Goal: Transaction & Acquisition: Purchase product/service

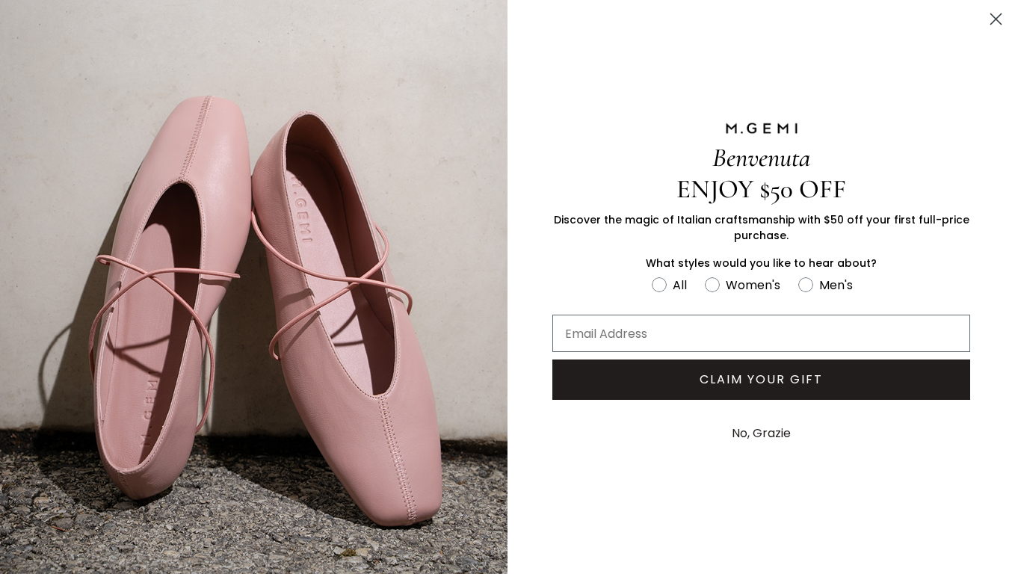
click at [994, 17] on icon "Close dialog" at bounding box center [996, 19] width 10 height 10
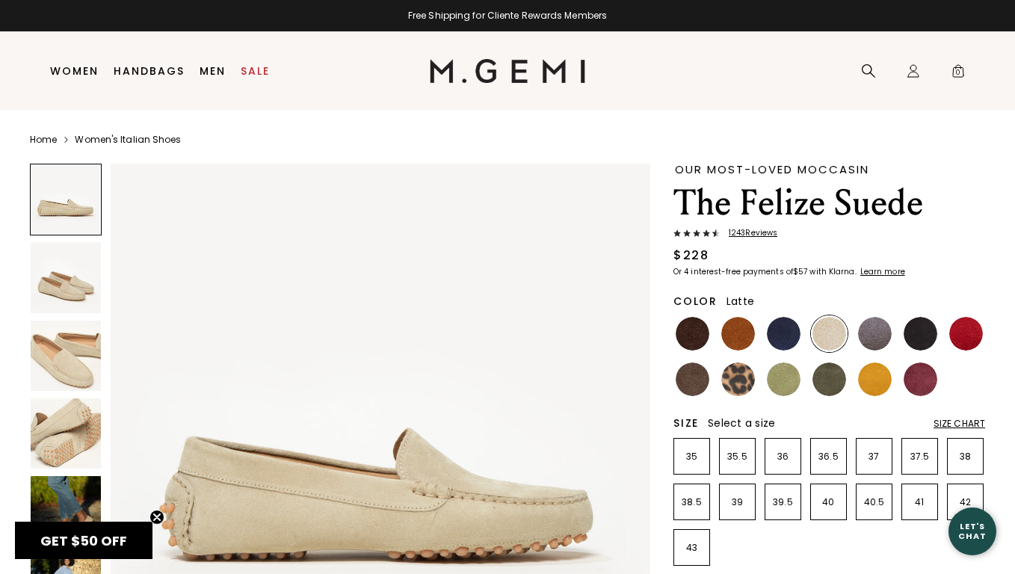
click at [47, 358] on img at bounding box center [66, 356] width 70 height 70
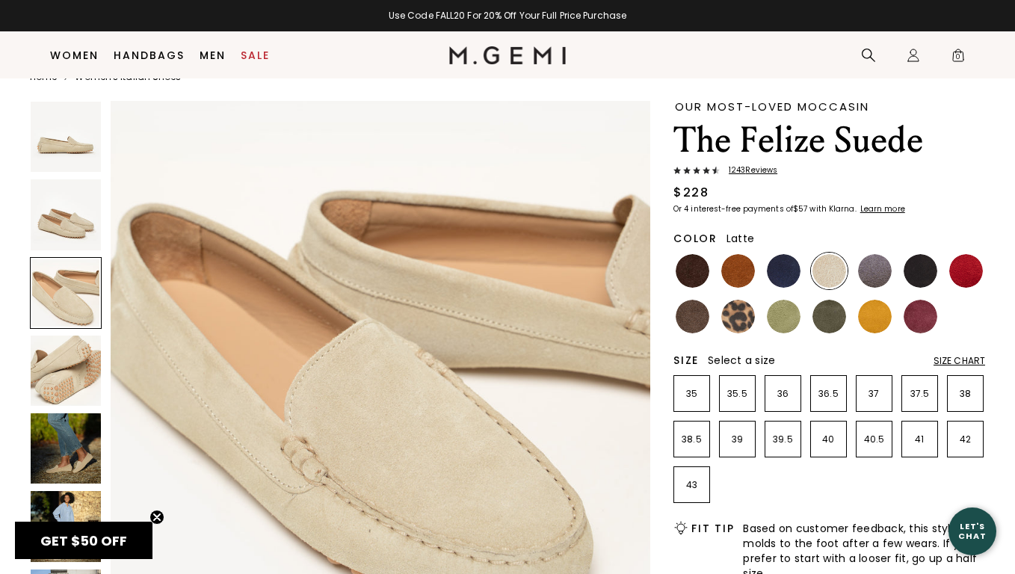
scroll to position [31, 0]
click at [754, 170] on span "1243 Review s" at bounding box center [749, 170] width 58 height 9
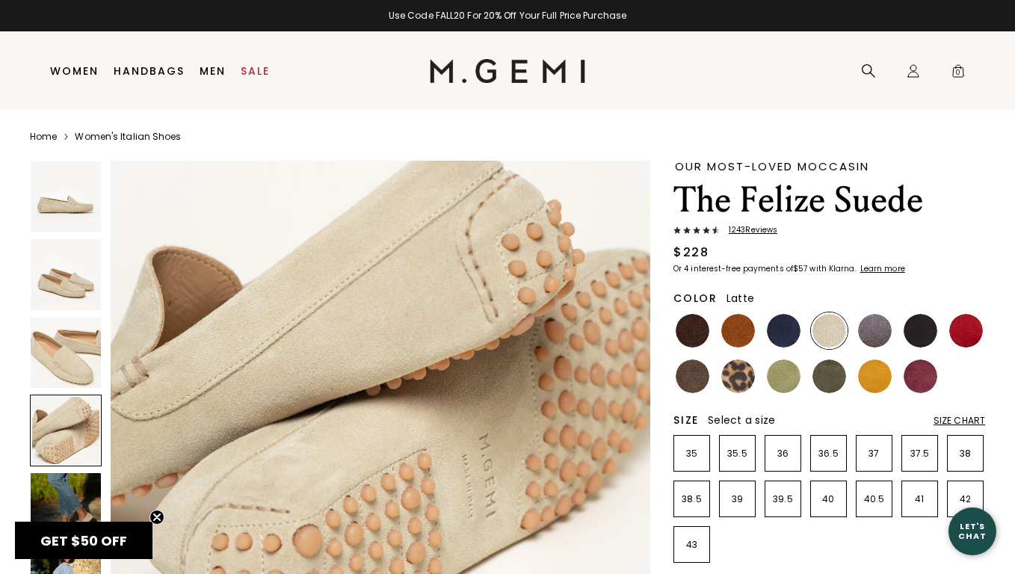
click at [950, 415] on div "Size Chart" at bounding box center [960, 421] width 52 height 12
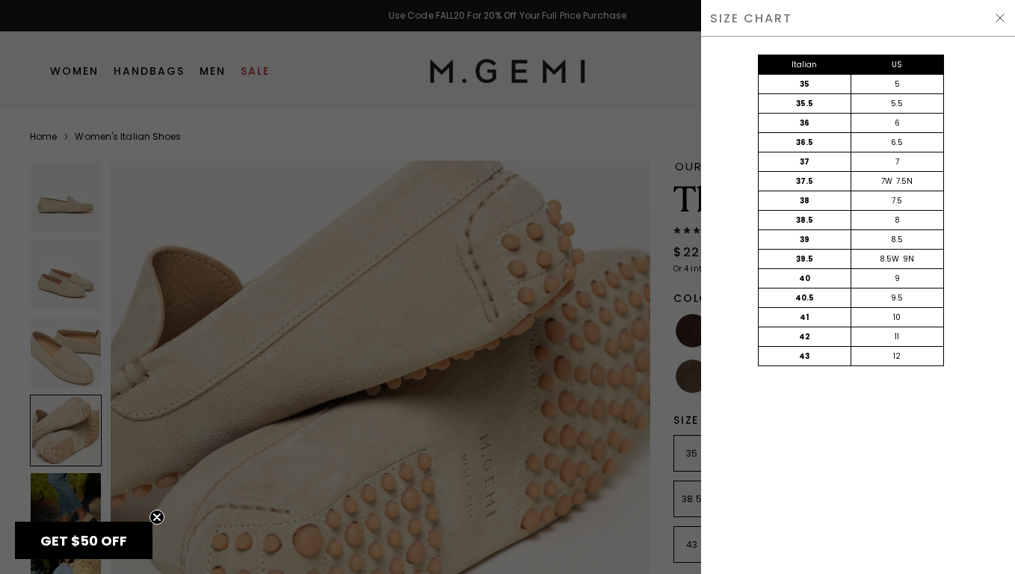
click at [997, 16] on img at bounding box center [1000, 18] width 12 height 12
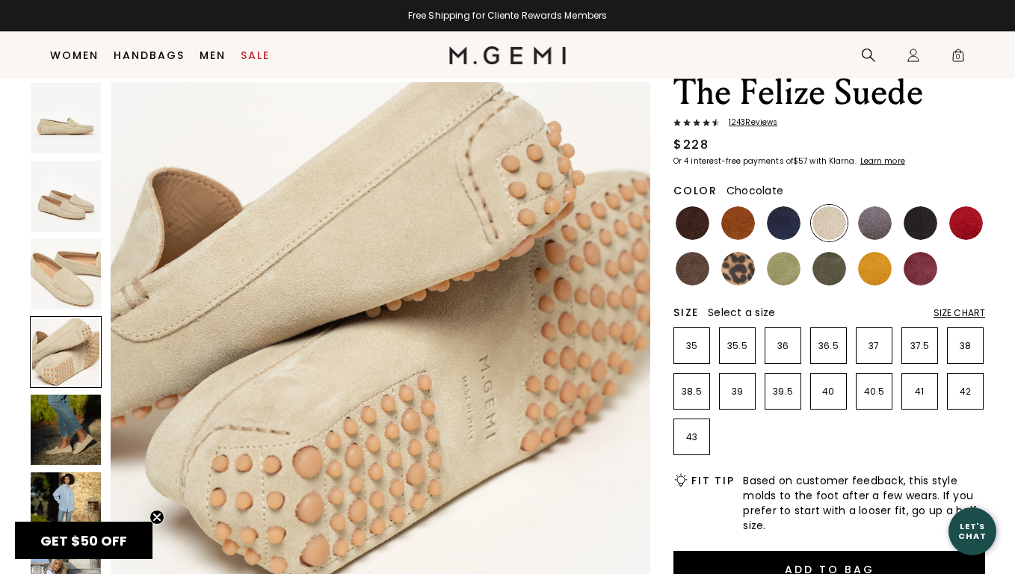
click at [684, 224] on img at bounding box center [693, 223] width 34 height 34
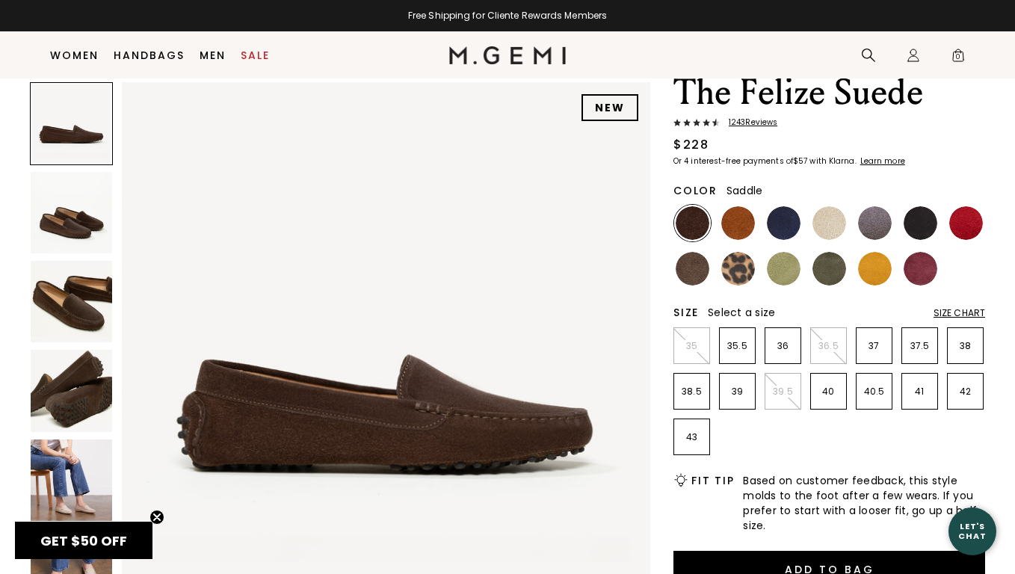
click at [735, 222] on img at bounding box center [738, 223] width 34 height 34
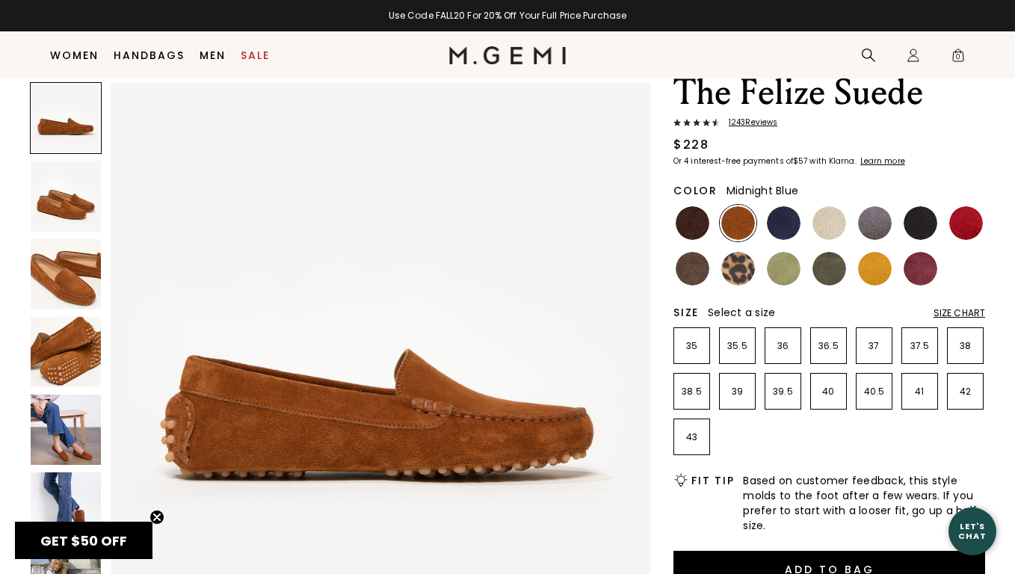
click at [785, 221] on img at bounding box center [784, 223] width 34 height 34
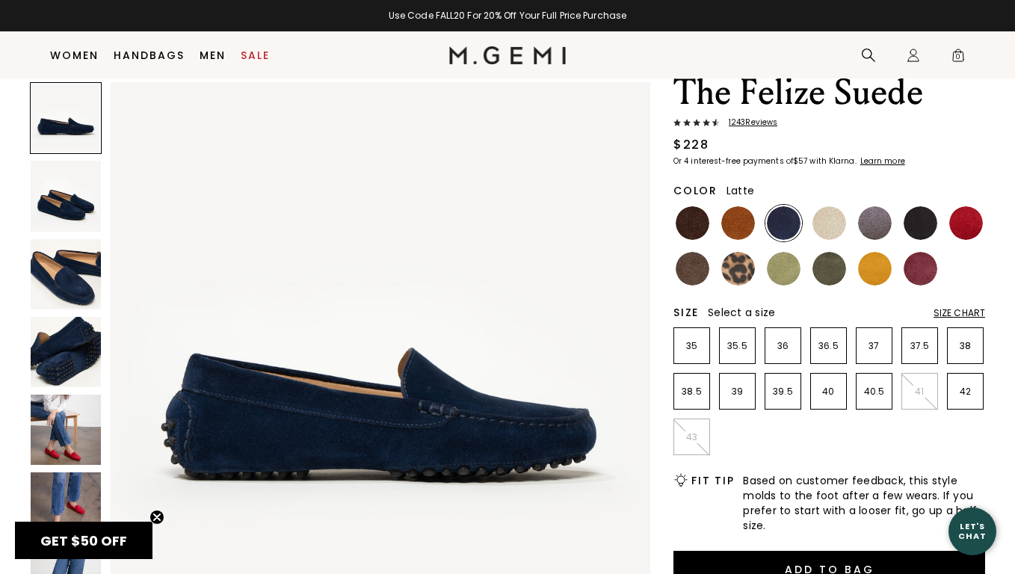
click at [825, 223] on img at bounding box center [830, 223] width 34 height 34
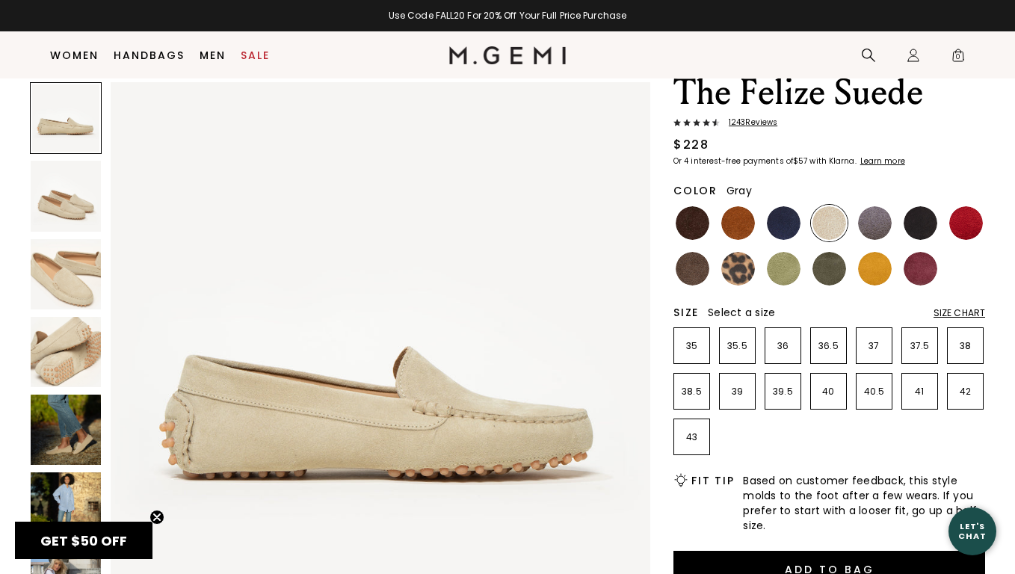
click at [872, 227] on img at bounding box center [875, 223] width 34 height 34
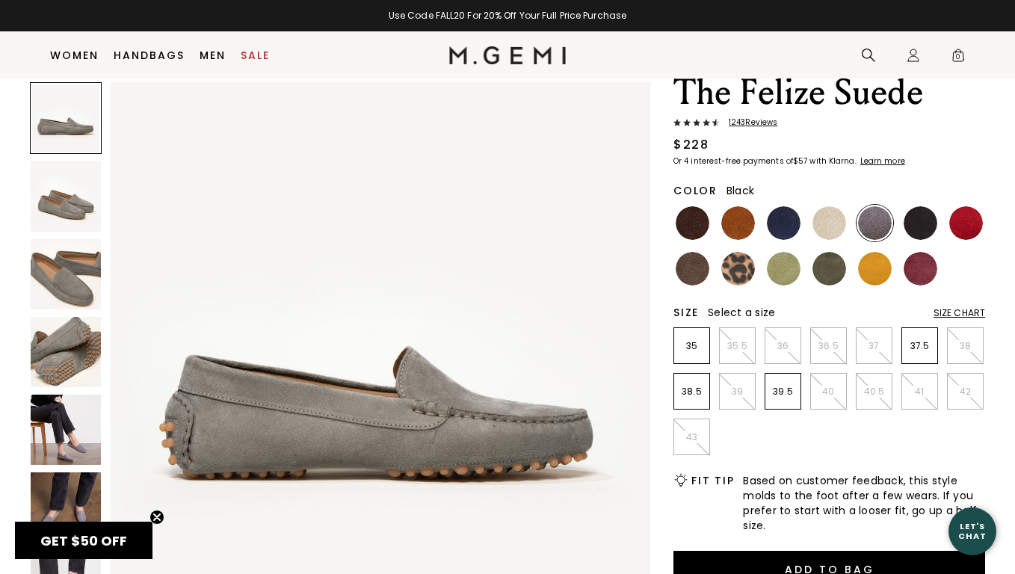
click at [926, 222] on img at bounding box center [921, 223] width 34 height 34
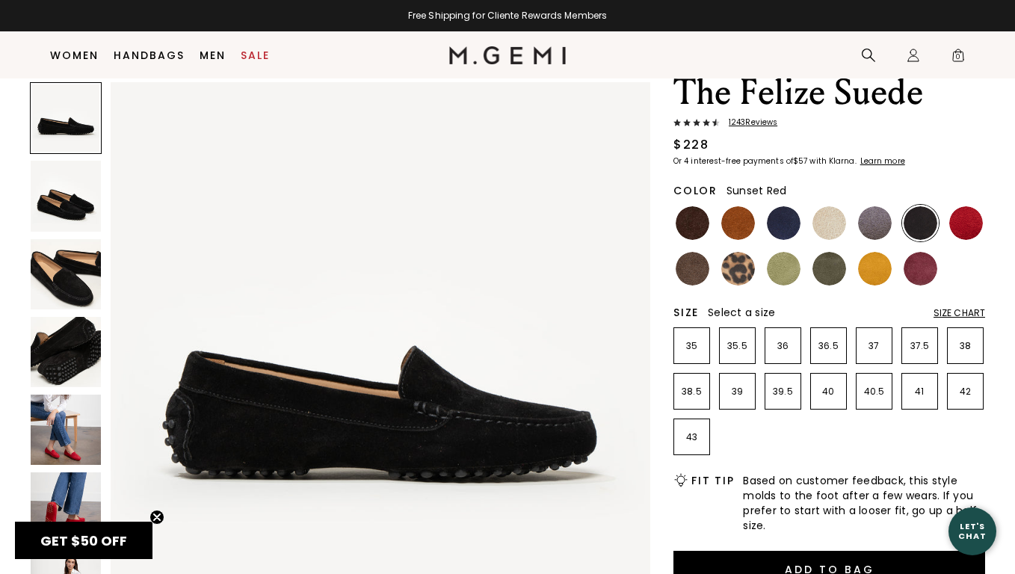
click at [980, 224] on img at bounding box center [967, 223] width 34 height 34
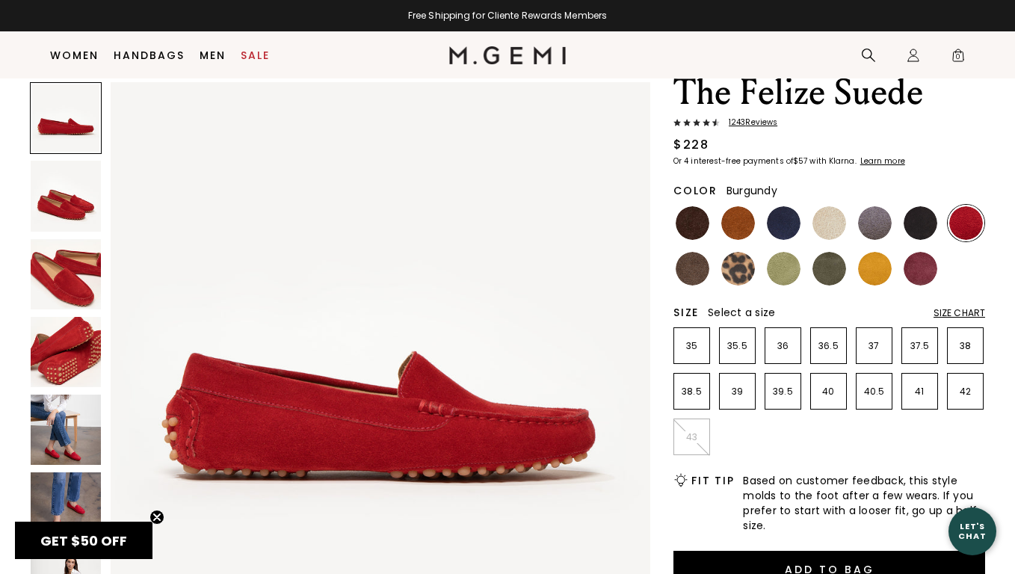
click at [918, 262] on img at bounding box center [921, 269] width 34 height 34
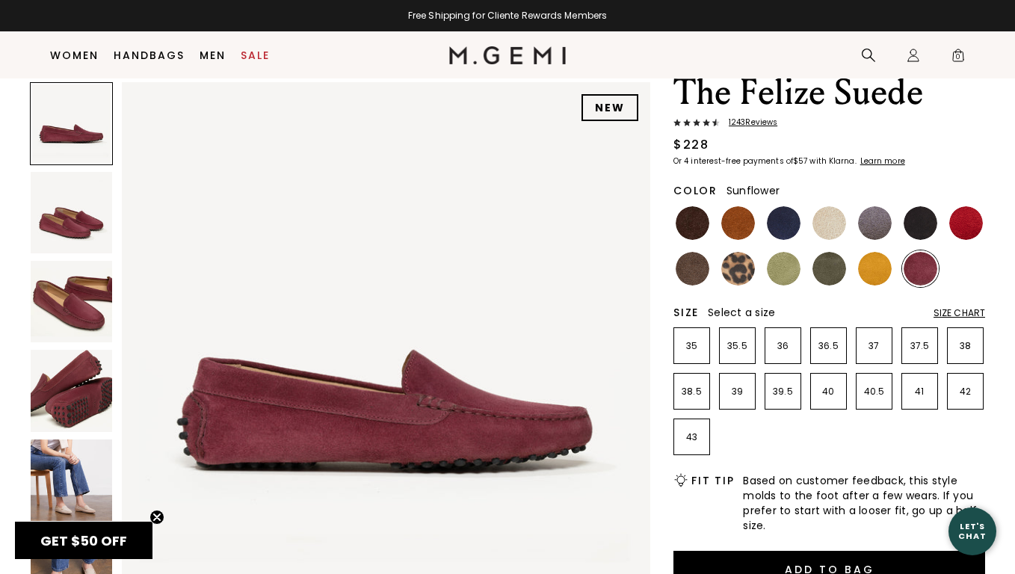
click at [866, 271] on img at bounding box center [875, 269] width 34 height 34
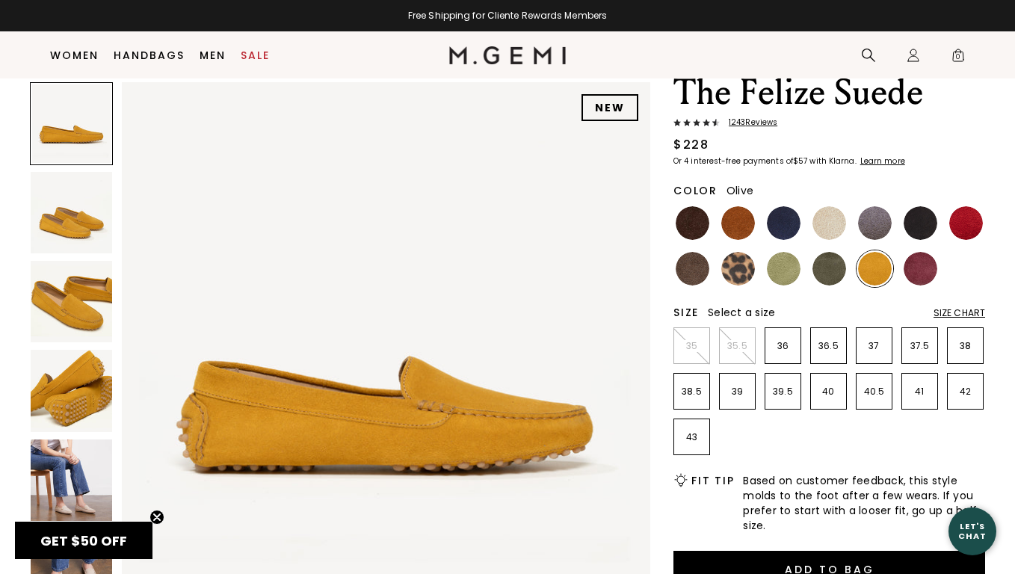
click at [827, 271] on img at bounding box center [830, 269] width 34 height 34
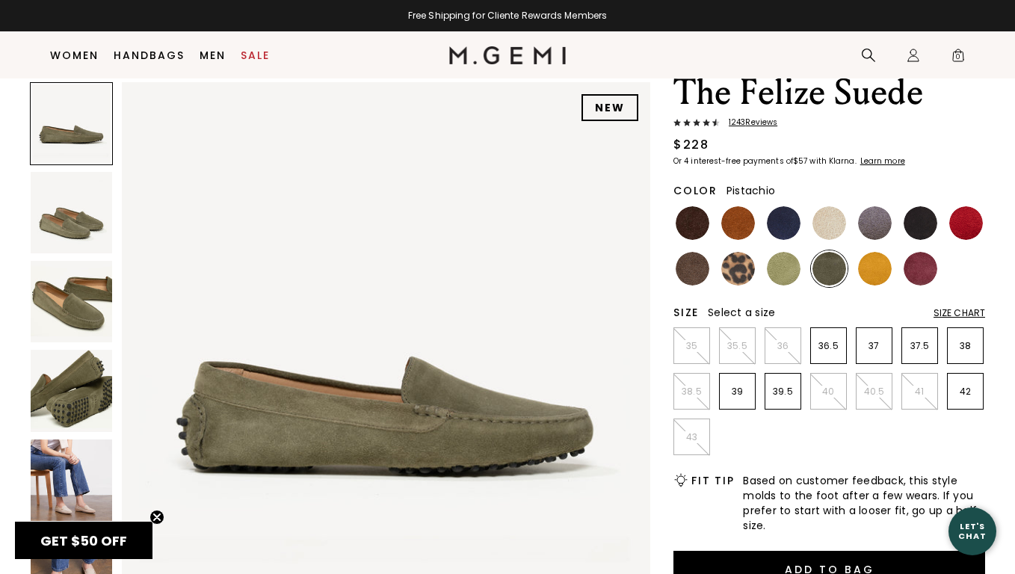
click at [779, 271] on img at bounding box center [784, 269] width 34 height 34
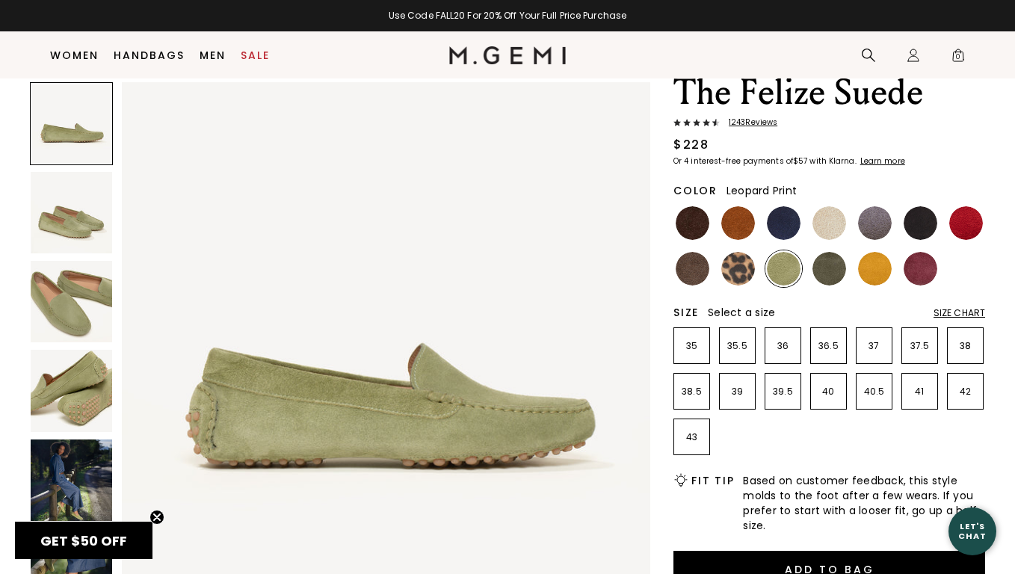
click at [737, 265] on img at bounding box center [738, 269] width 34 height 34
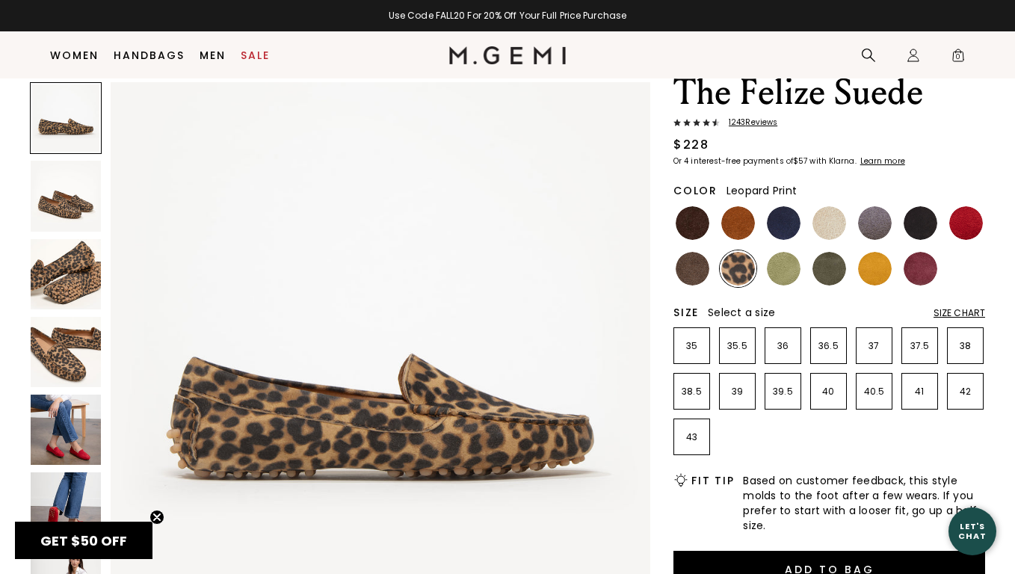
click at [695, 266] on img at bounding box center [693, 269] width 34 height 34
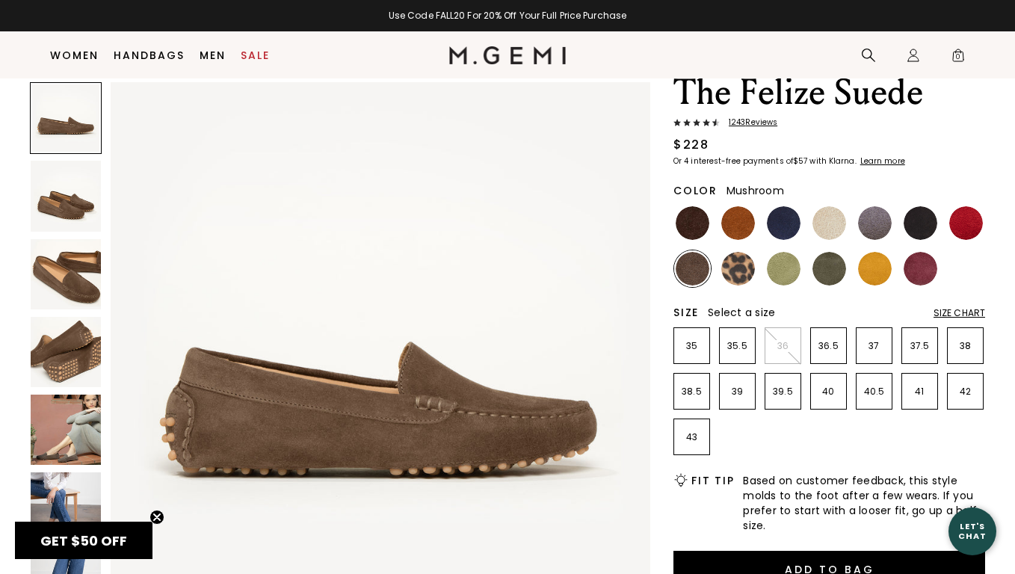
click at [67, 357] on img at bounding box center [66, 352] width 70 height 70
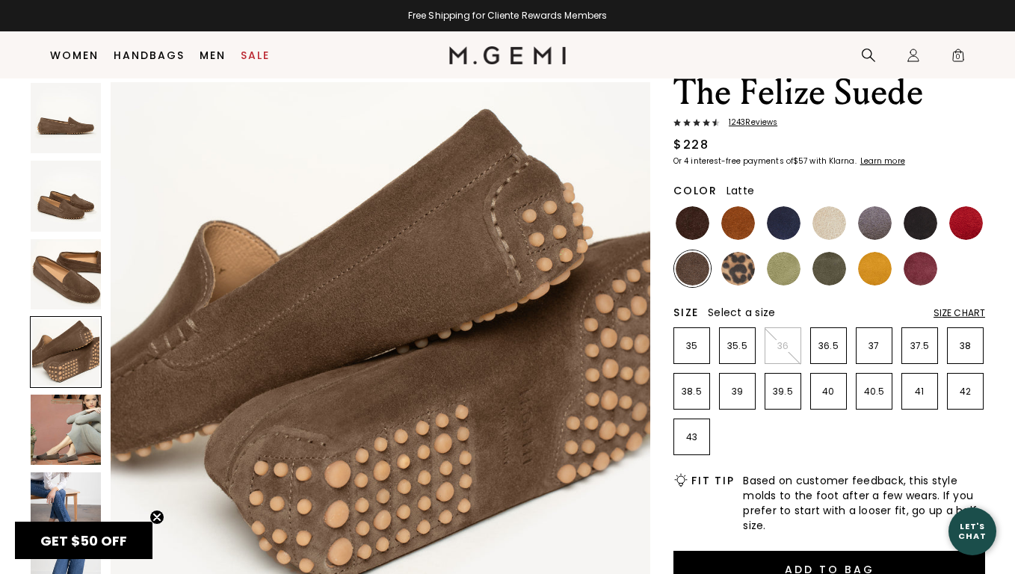
click at [827, 215] on img at bounding box center [830, 223] width 34 height 34
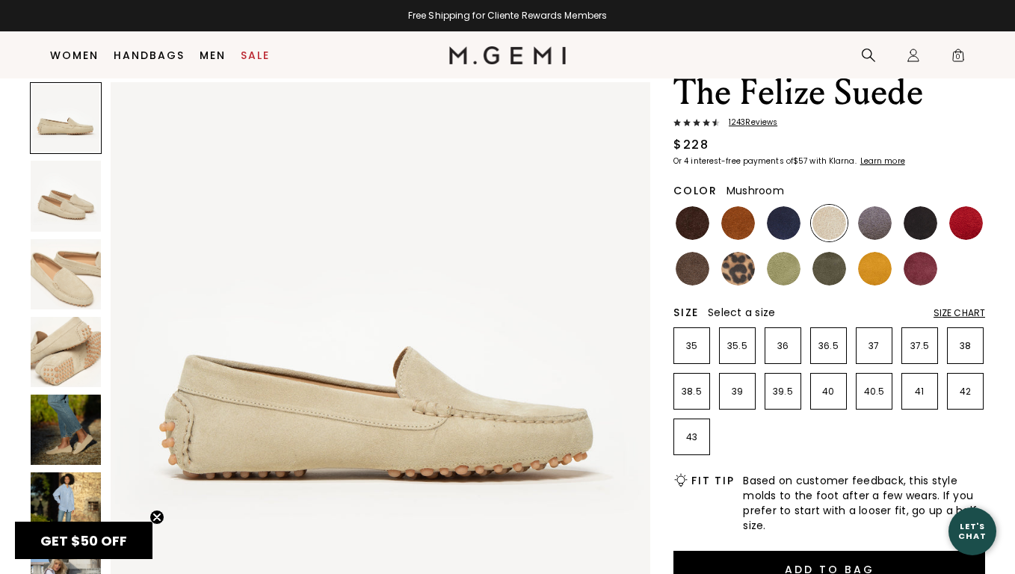
click at [689, 274] on img at bounding box center [693, 269] width 34 height 34
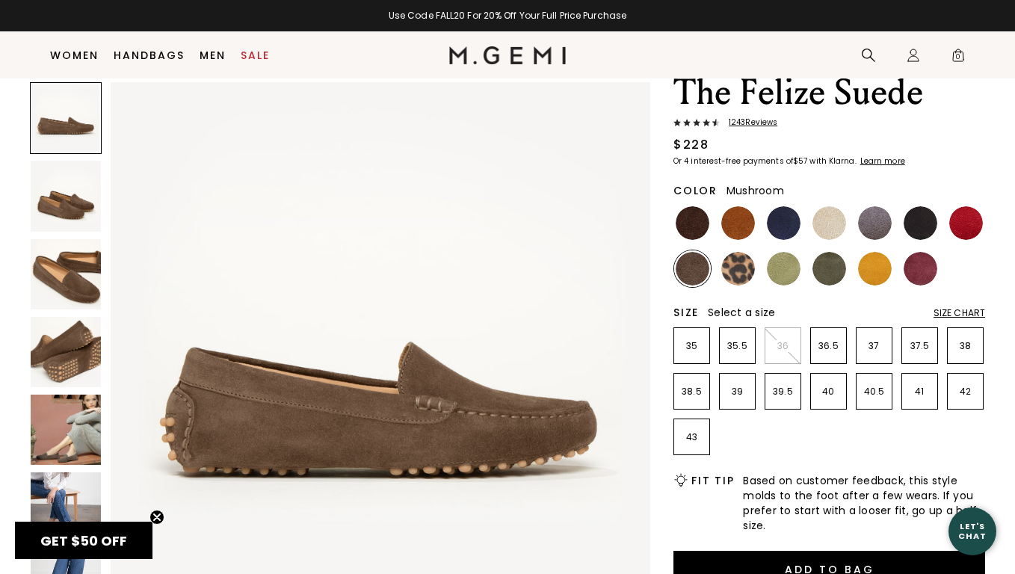
click at [73, 447] on img at bounding box center [66, 430] width 70 height 70
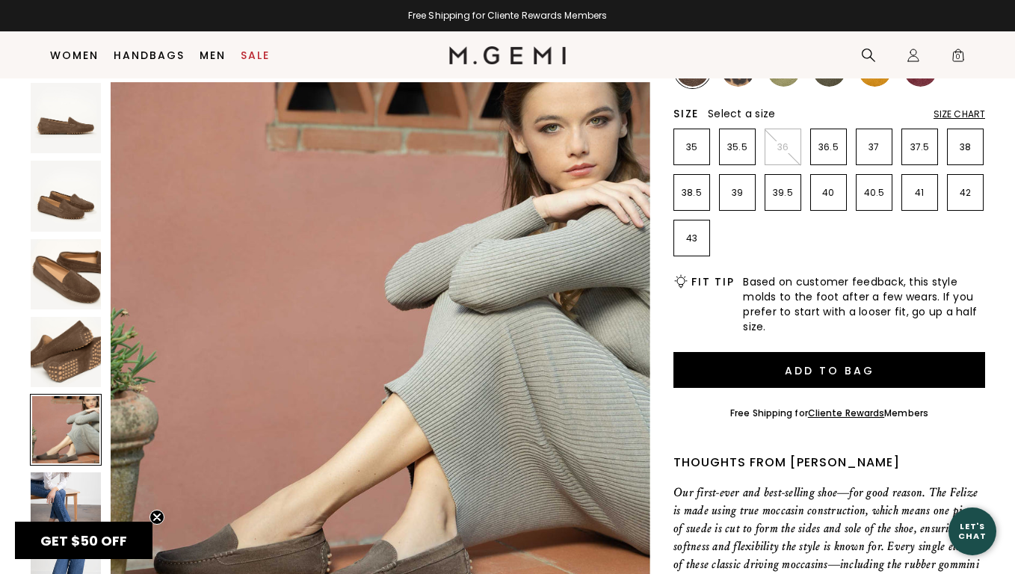
click at [110, 541] on span "GET $50 OFF" at bounding box center [83, 541] width 87 height 19
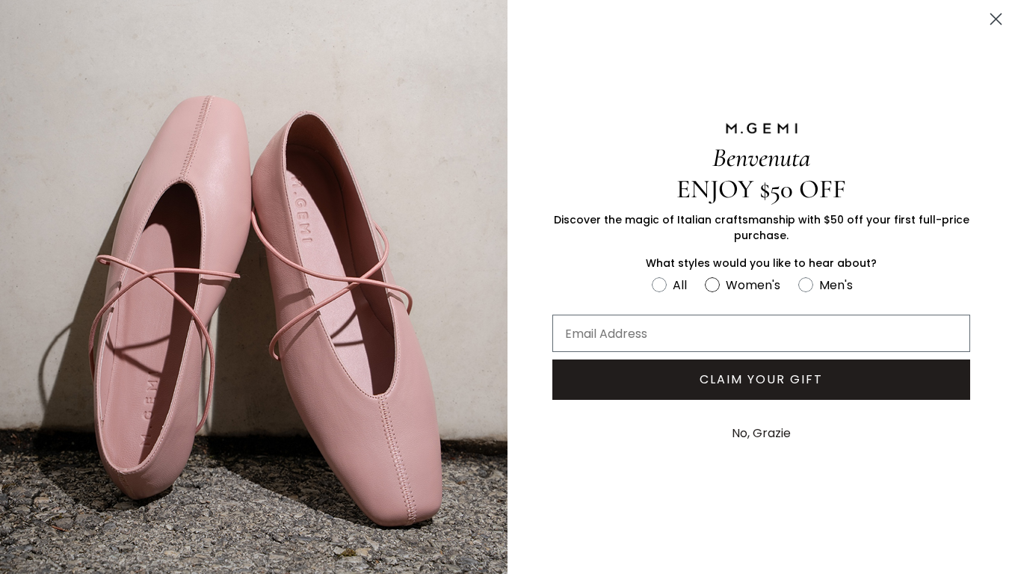
click at [713, 285] on circle "FULLSCREEN Form" at bounding box center [713, 284] width 14 height 14
click at [652, 275] on input "Women's" at bounding box center [651, 274] width 1 height 1
radio input "true"
click at [673, 330] on input "Email Address" at bounding box center [762, 333] width 418 height 37
type input "tarabibb@yahoo.com"
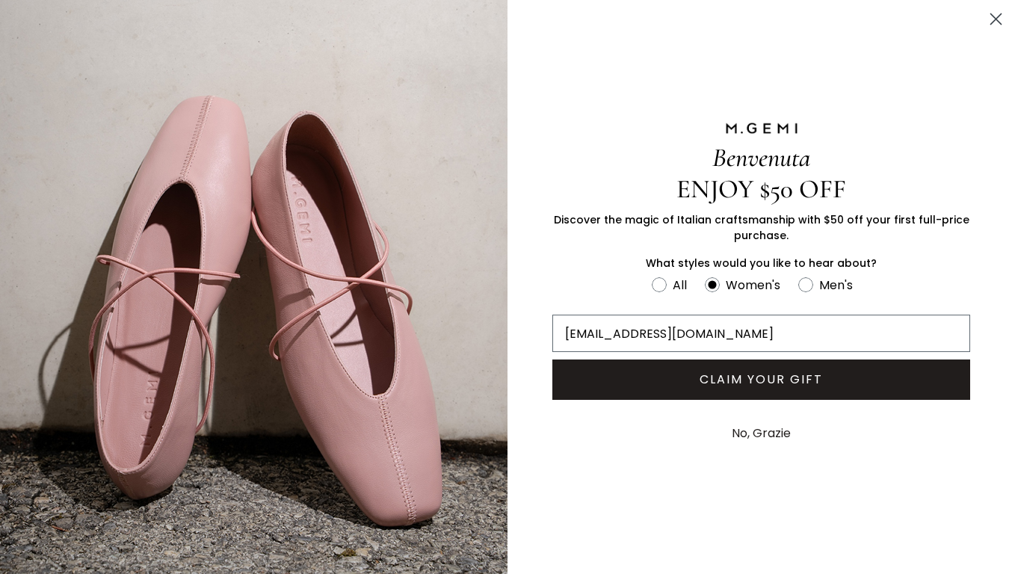
click at [793, 381] on button "CLAIM YOUR GIFT" at bounding box center [762, 380] width 418 height 40
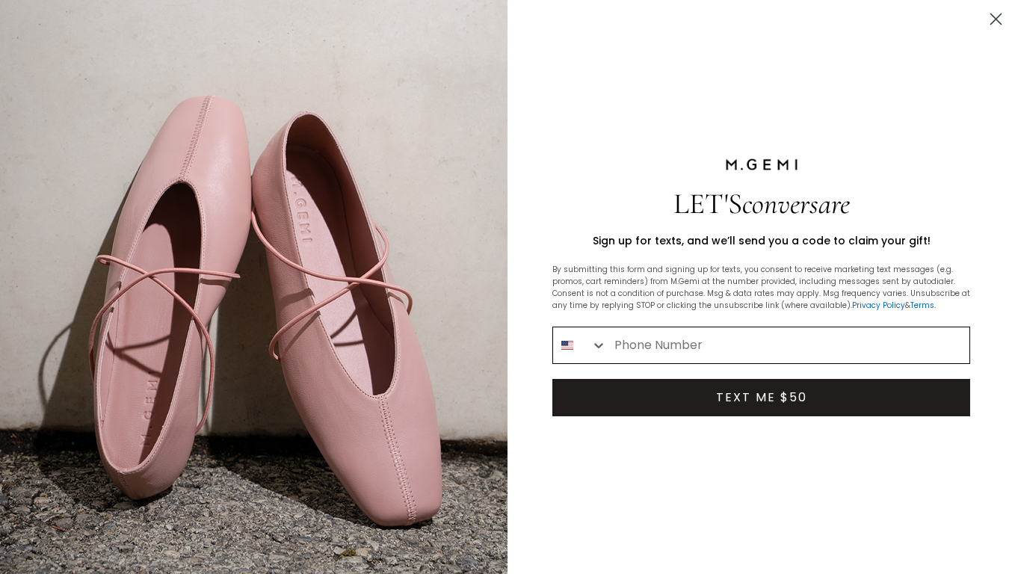
click at [693, 344] on input "Phone Number" at bounding box center [788, 345] width 363 height 36
type input "202-368-1922"
click at [775, 404] on button "TEXT ME $50" at bounding box center [762, 397] width 418 height 37
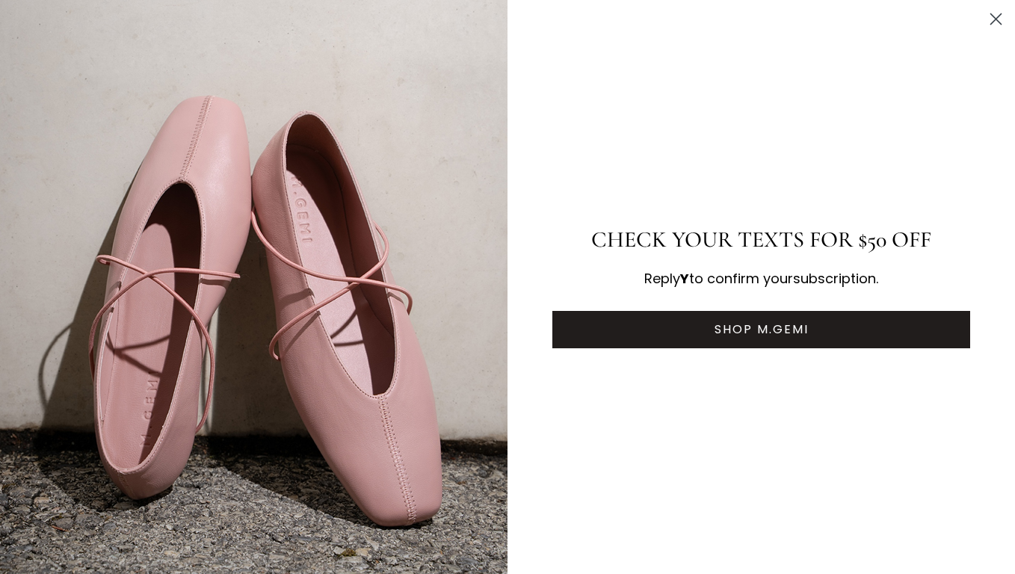
click at [997, 16] on circle "Close dialog" at bounding box center [996, 19] width 25 height 25
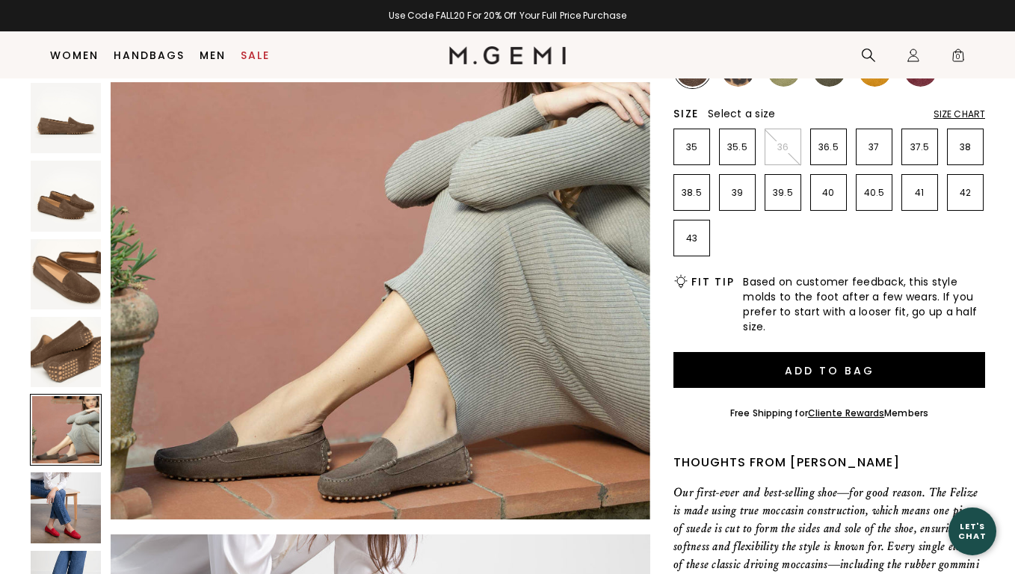
click at [70, 502] on img at bounding box center [66, 508] width 70 height 70
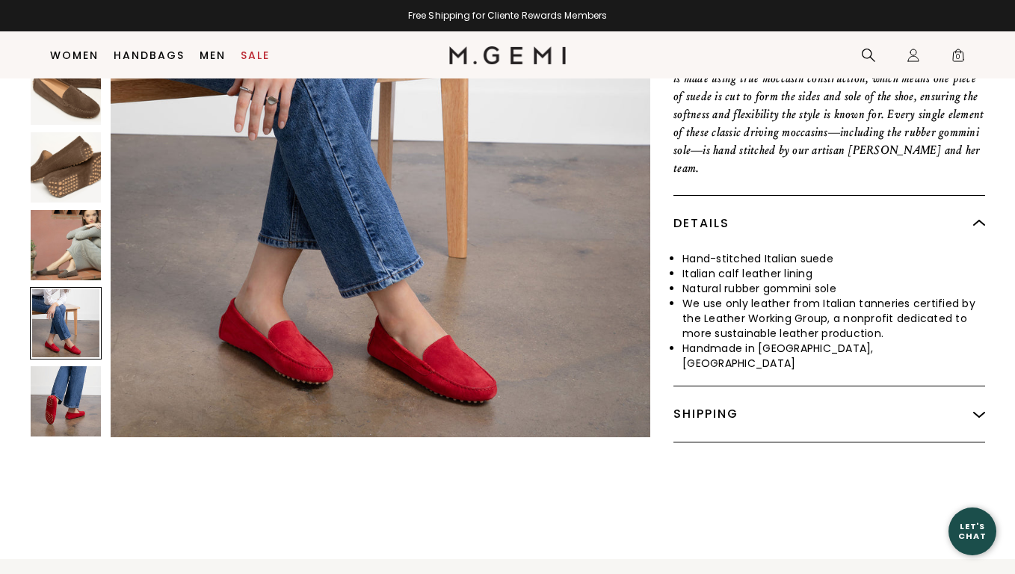
click at [64, 382] on img at bounding box center [66, 401] width 70 height 70
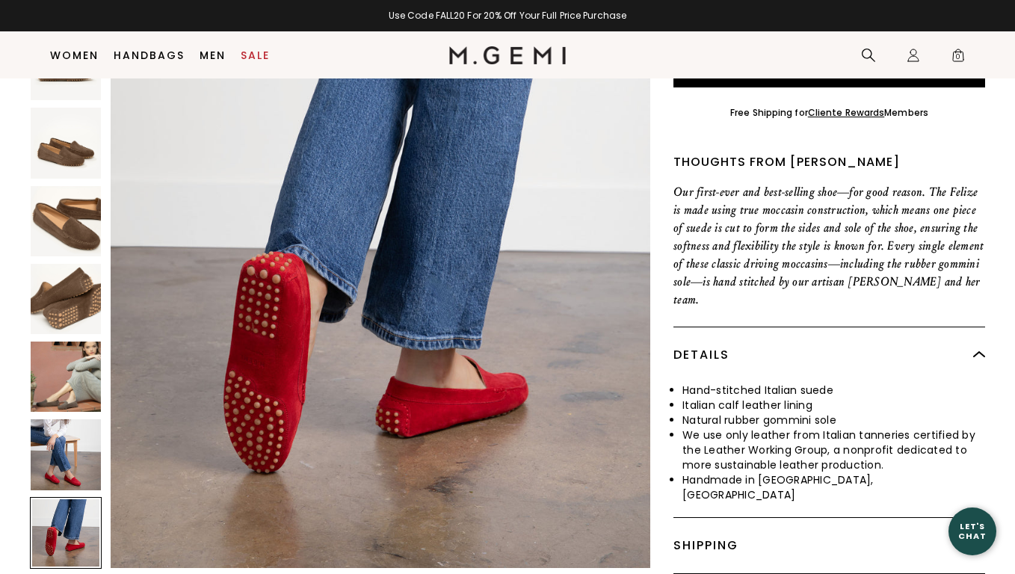
click at [70, 431] on img at bounding box center [66, 454] width 70 height 70
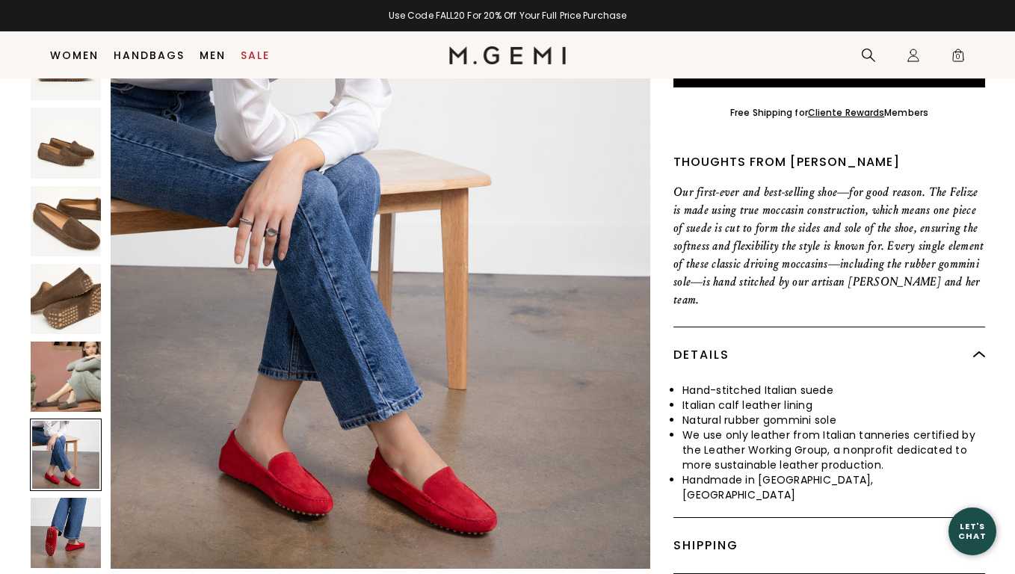
click at [67, 348] on img at bounding box center [66, 377] width 70 height 70
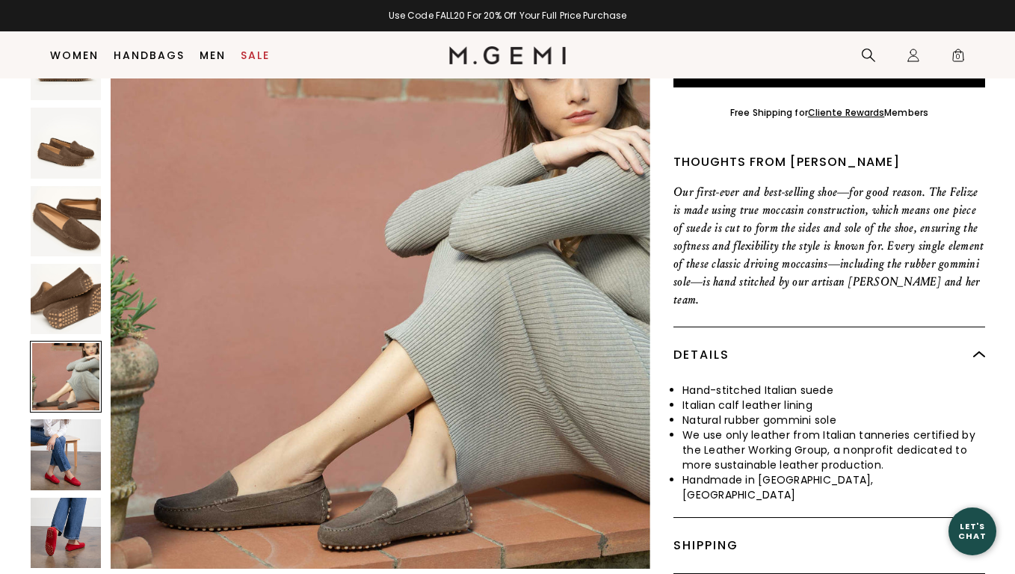
click at [64, 280] on img at bounding box center [66, 298] width 70 height 70
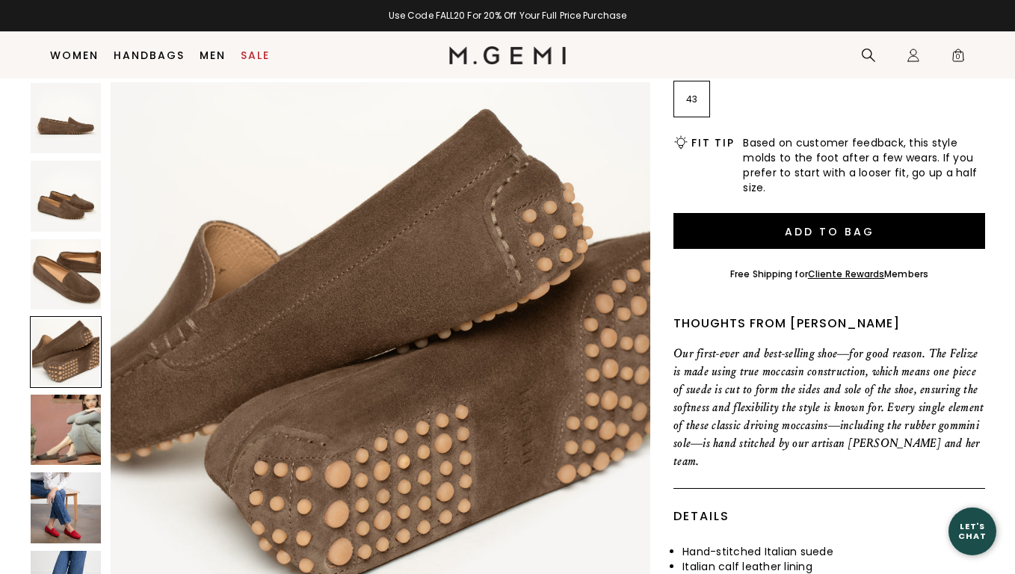
scroll to position [408, 0]
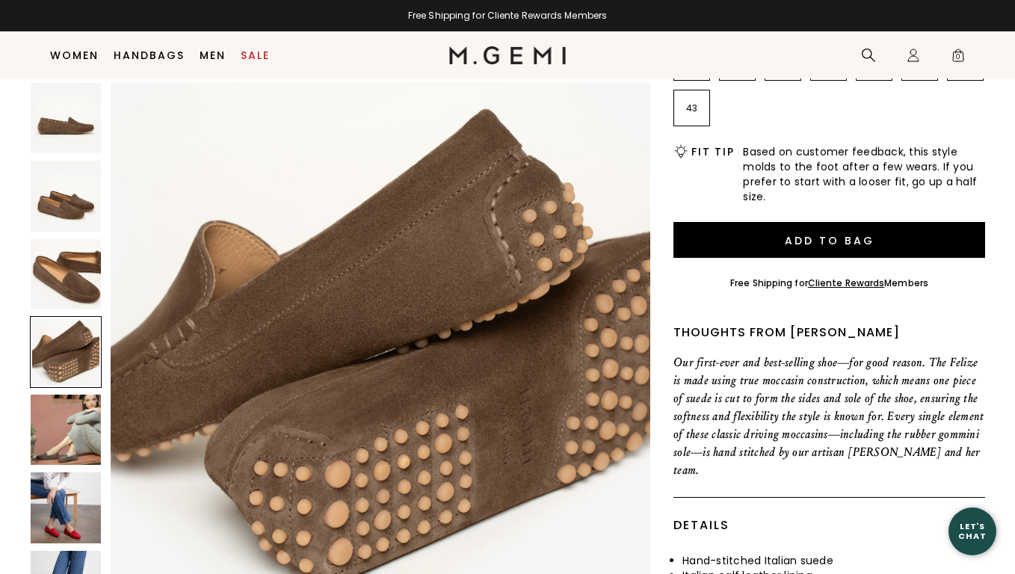
click at [65, 262] on img at bounding box center [66, 274] width 70 height 70
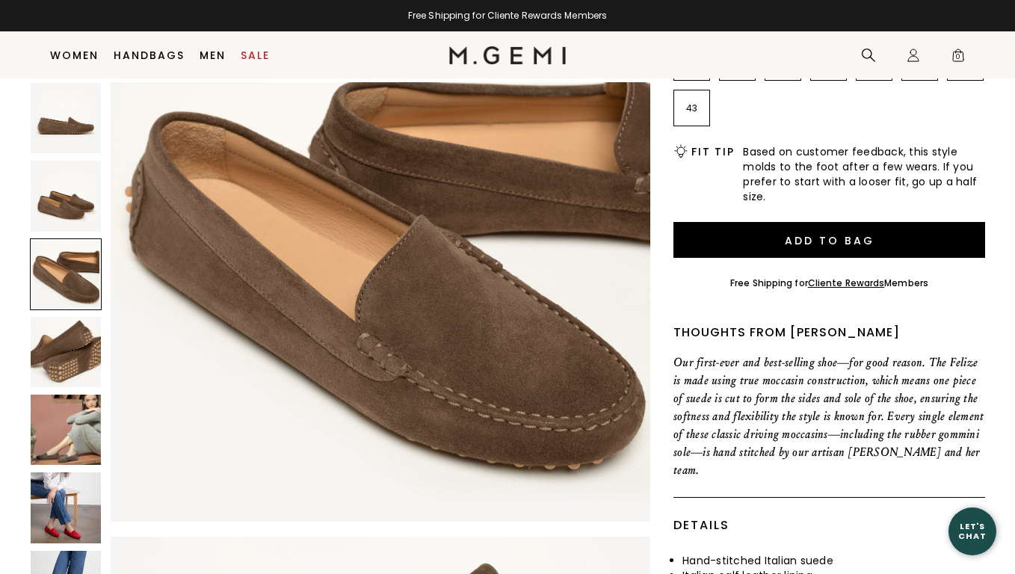
scroll to position [1110, 0]
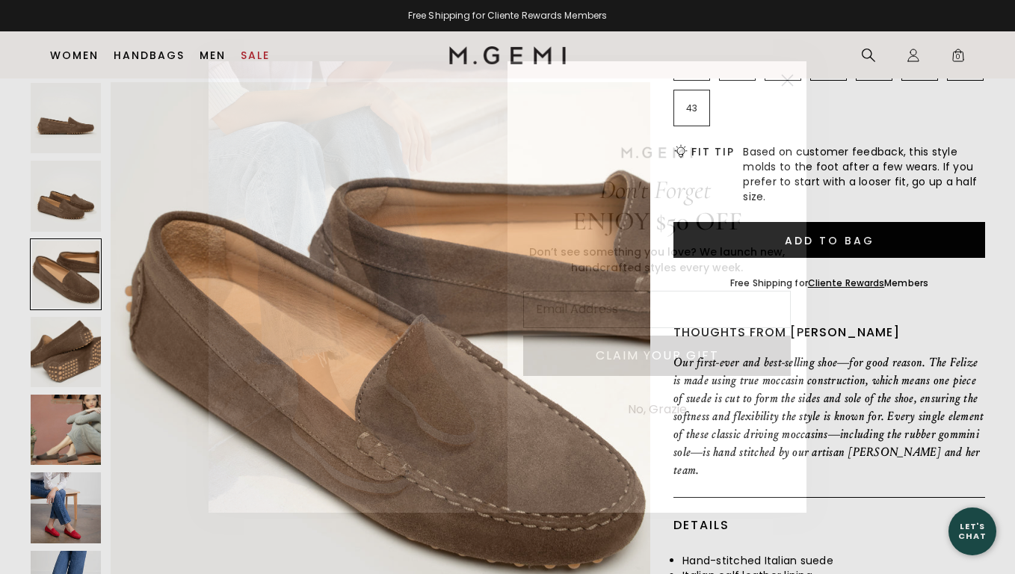
click at [789, 79] on icon "Close dialog" at bounding box center [788, 80] width 10 height 10
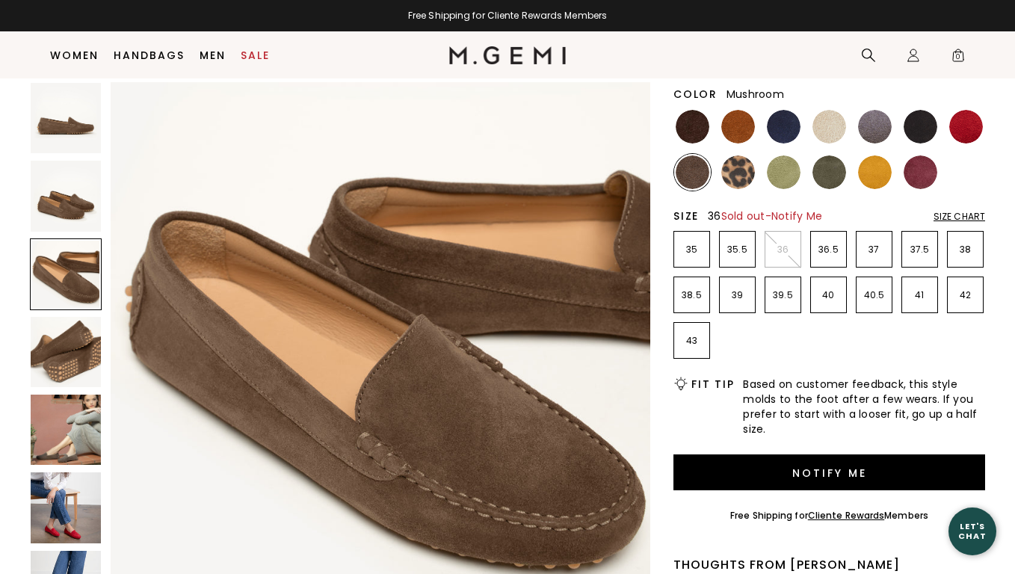
scroll to position [142, 0]
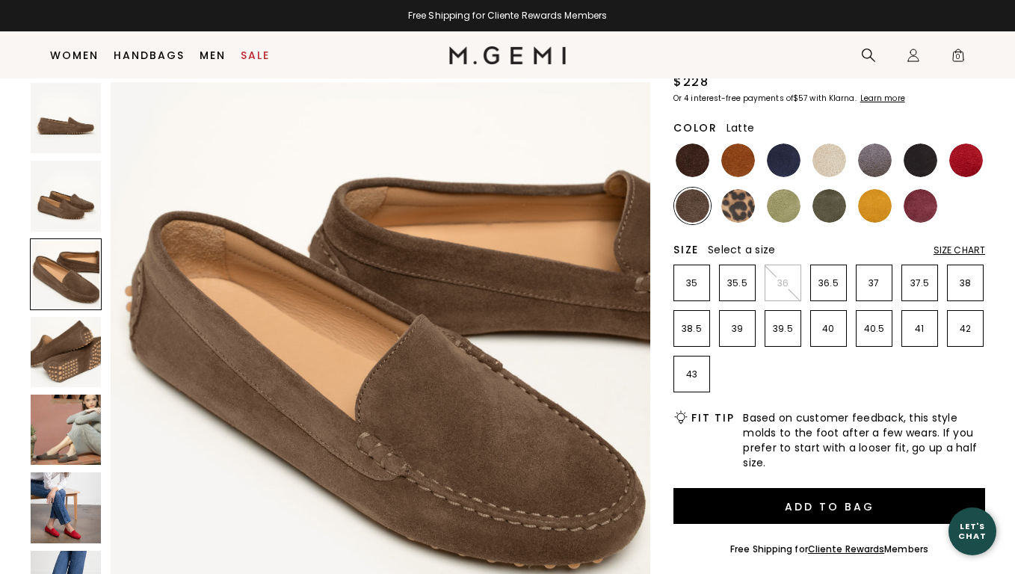
click at [832, 164] on img at bounding box center [830, 161] width 34 height 34
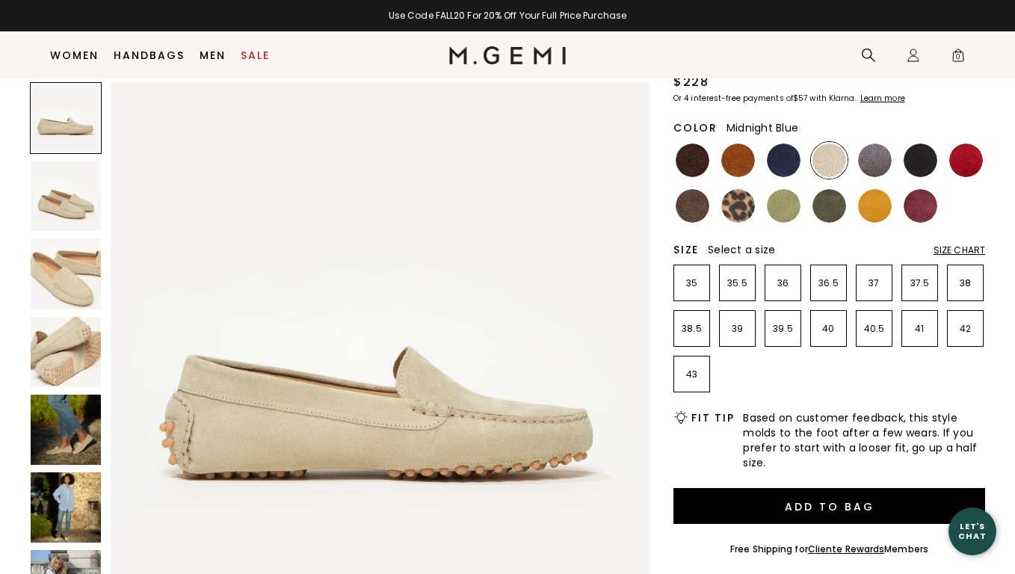
click at [786, 160] on img at bounding box center [784, 161] width 34 height 34
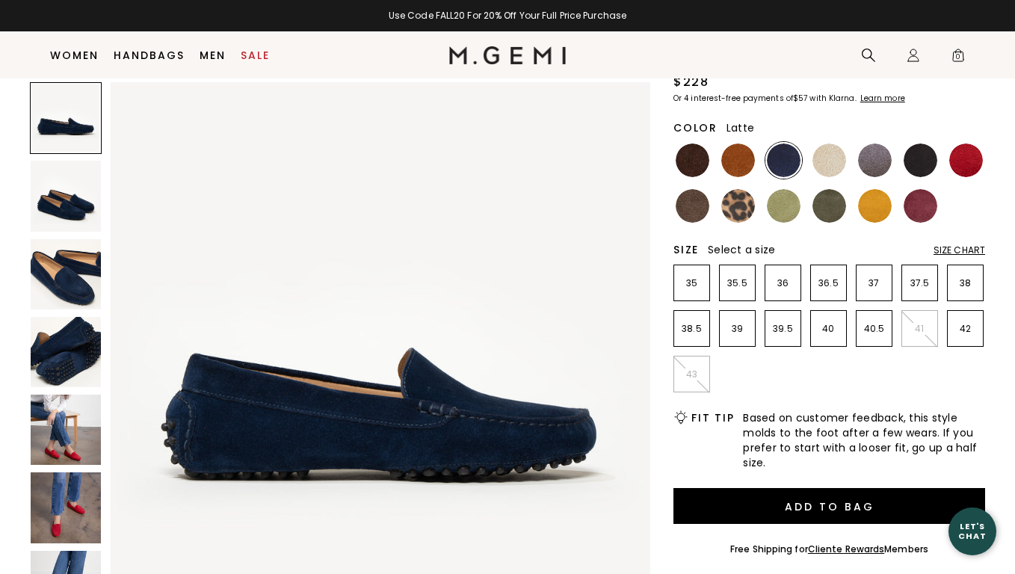
click at [825, 156] on img at bounding box center [830, 161] width 34 height 34
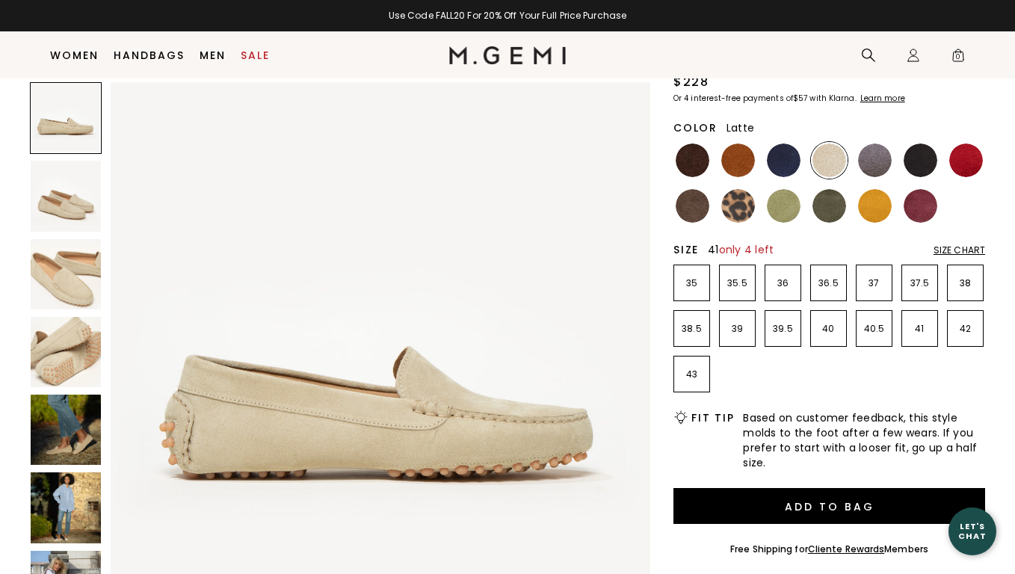
click at [916, 333] on p "41" at bounding box center [919, 329] width 35 height 12
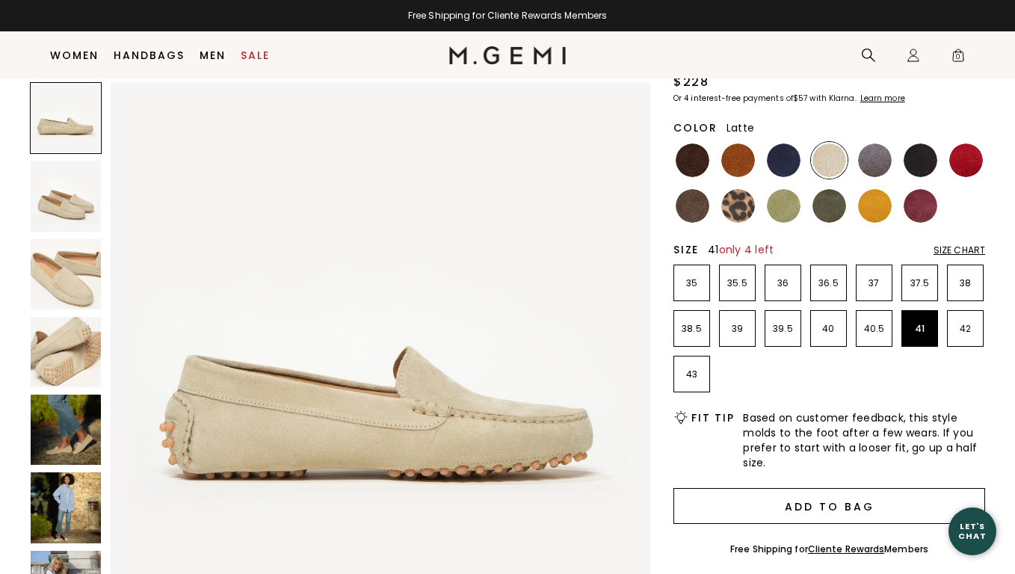
click at [819, 510] on button "Add to Bag" at bounding box center [830, 506] width 312 height 36
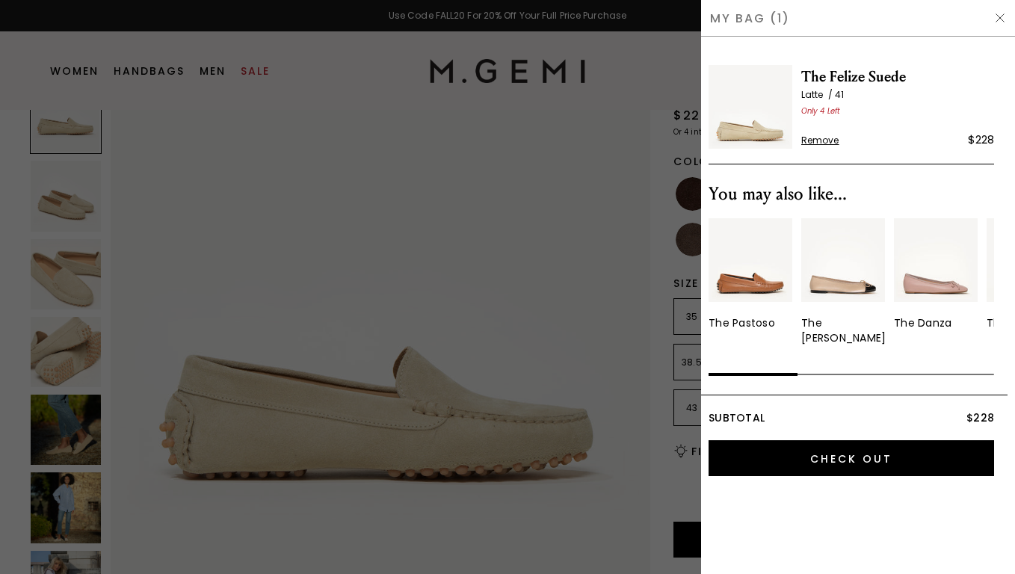
click at [997, 18] on img at bounding box center [1000, 18] width 12 height 12
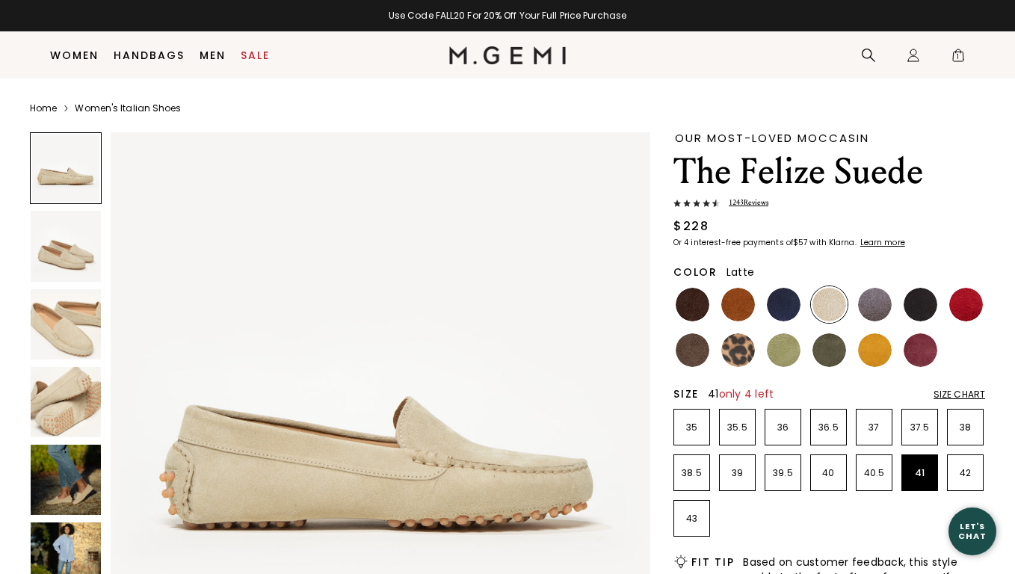
scroll to position [142, 0]
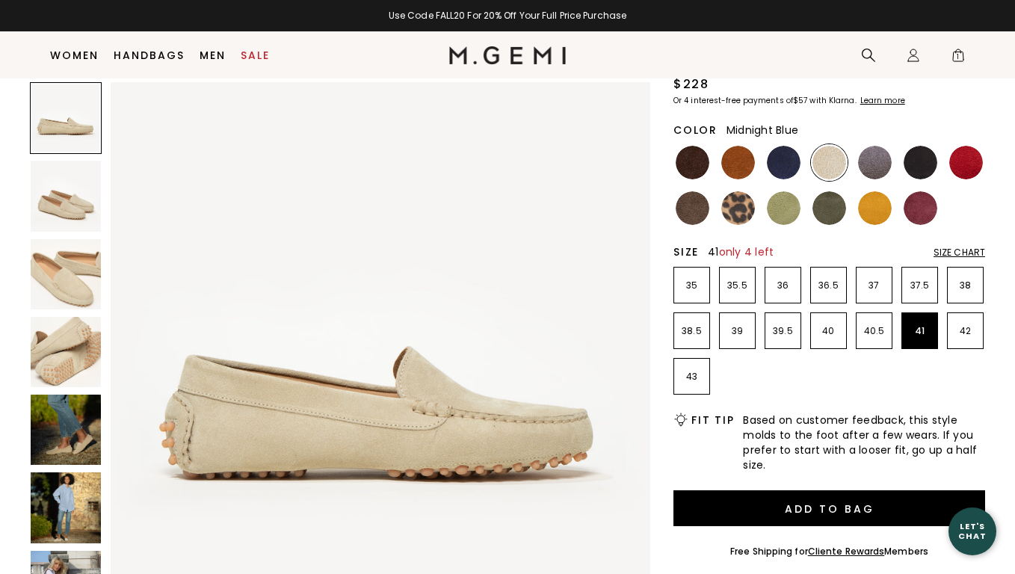
click at [795, 165] on img at bounding box center [784, 163] width 34 height 34
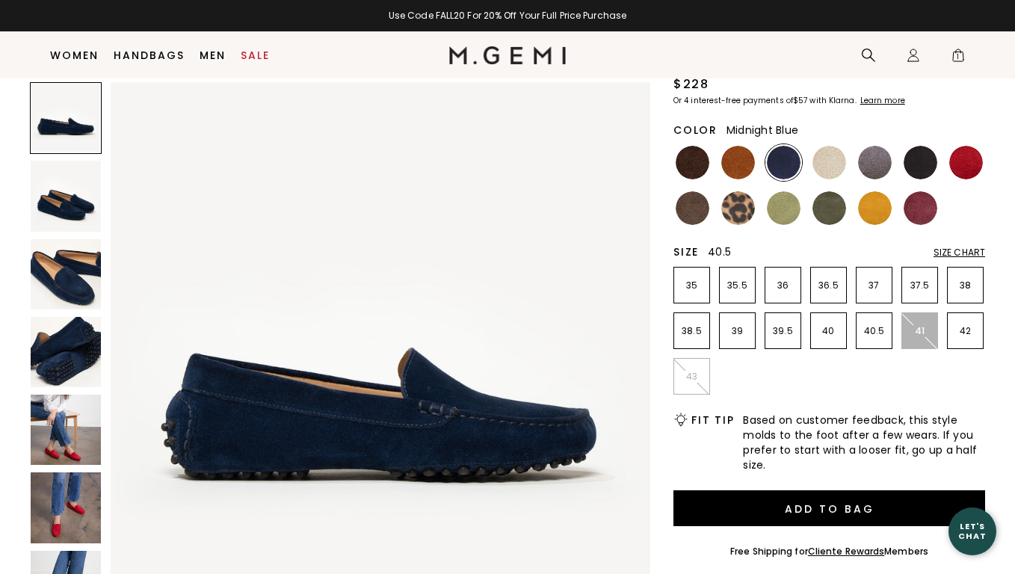
click at [870, 331] on p "40.5" at bounding box center [874, 331] width 35 height 12
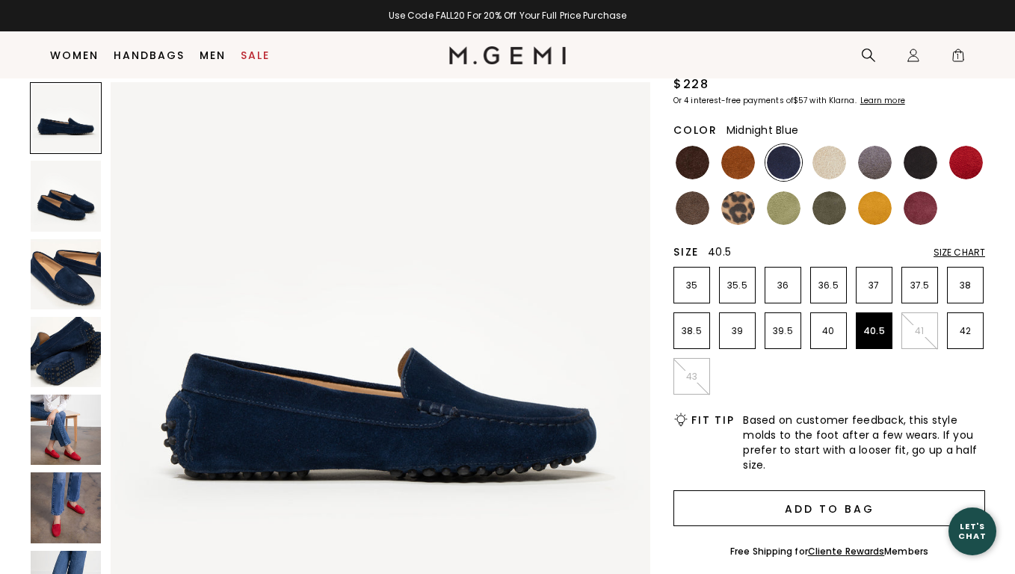
click at [825, 513] on button "Add to Bag" at bounding box center [830, 508] width 312 height 36
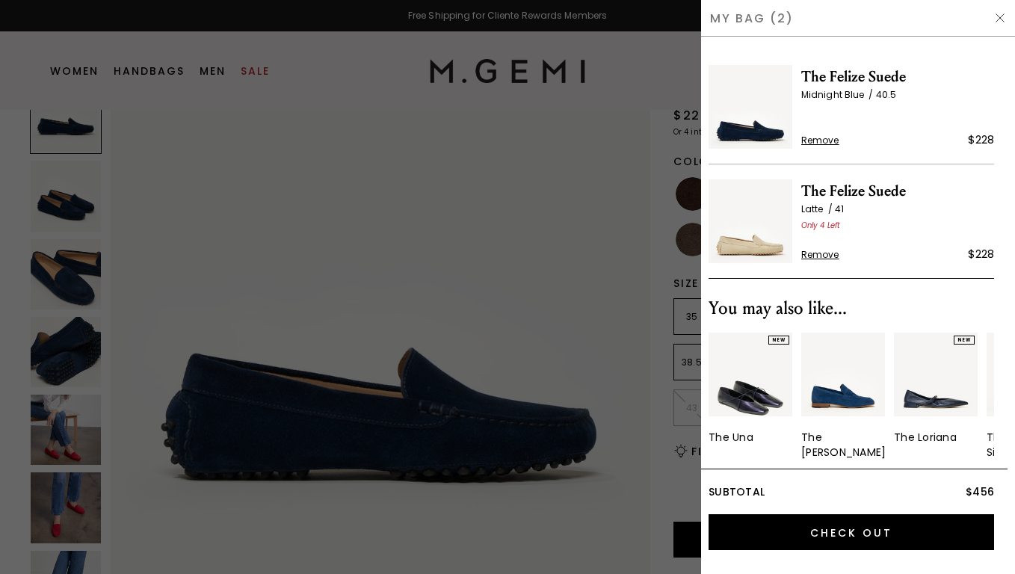
click at [996, 21] on img at bounding box center [1000, 18] width 12 height 12
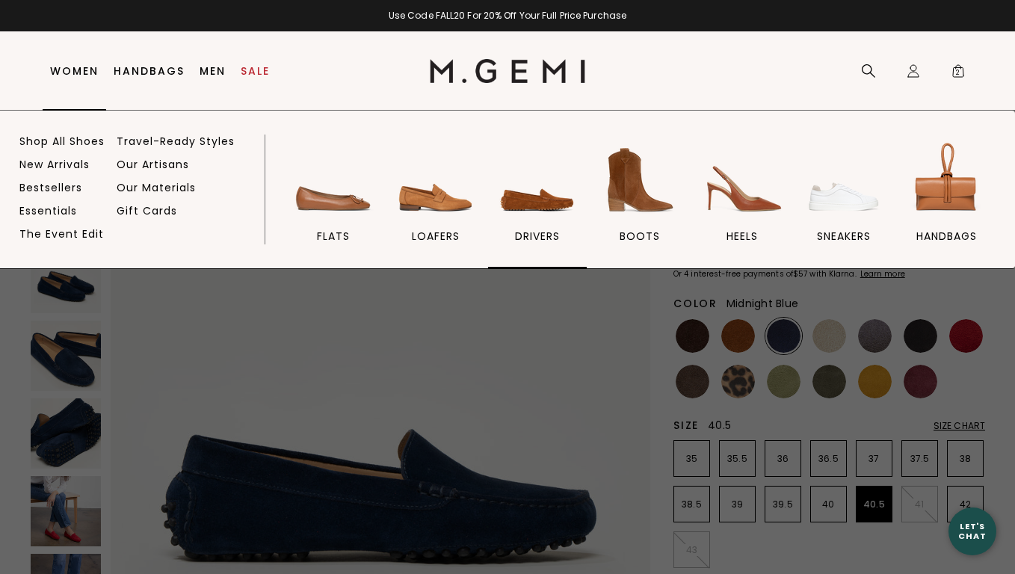
click at [519, 205] on img at bounding box center [538, 180] width 84 height 84
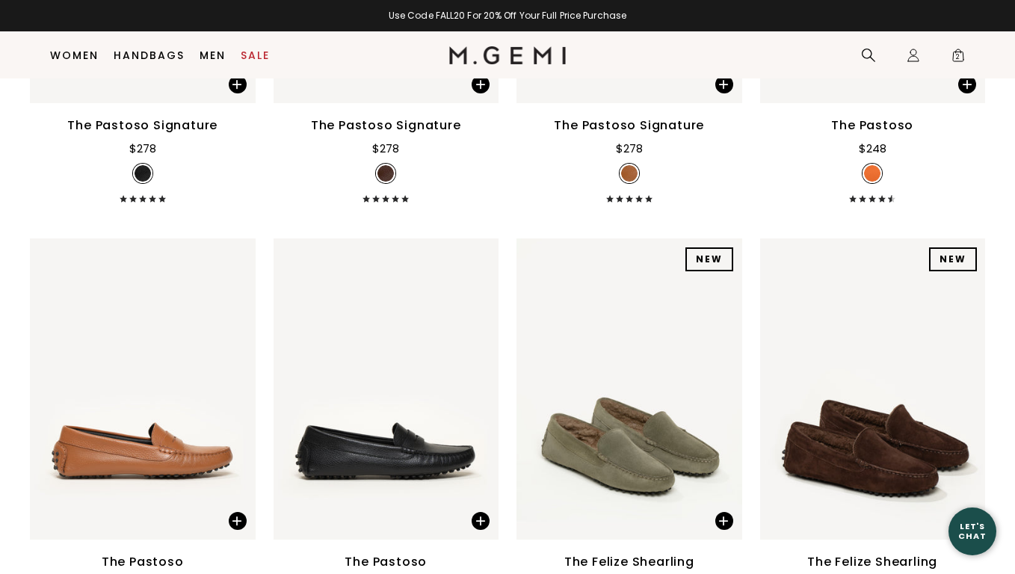
scroll to position [2336, 0]
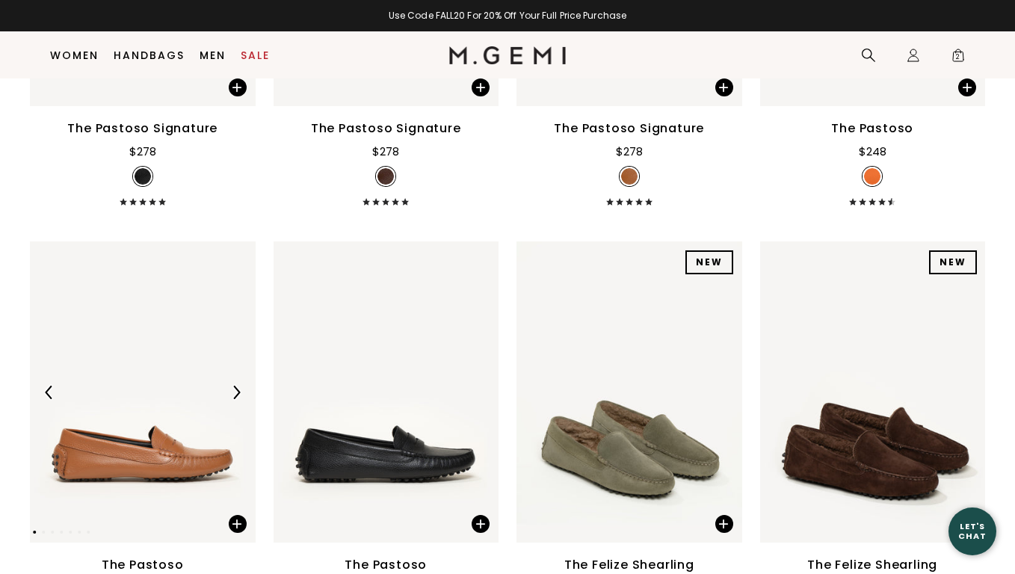
click at [180, 355] on img at bounding box center [143, 391] width 226 height 301
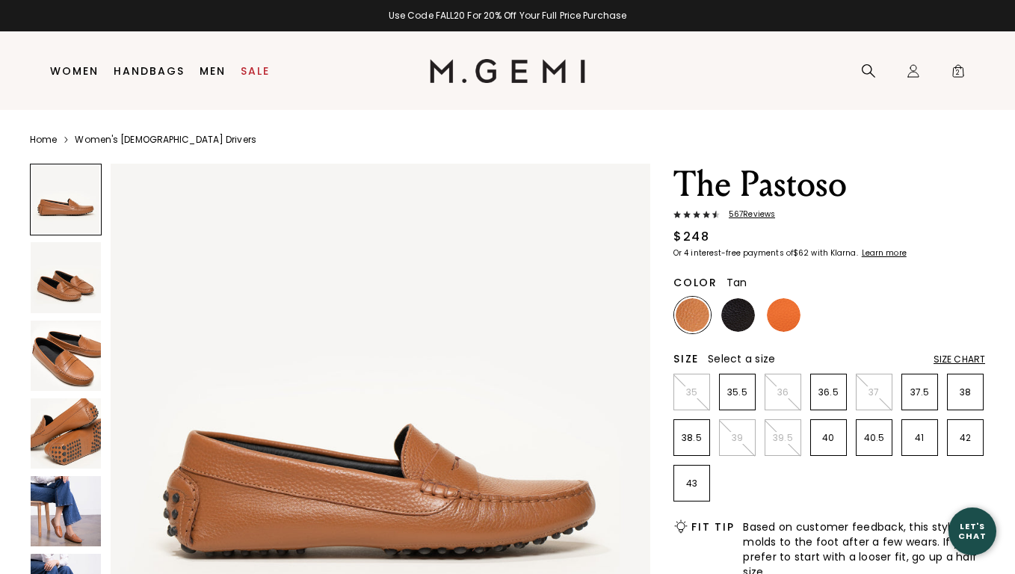
click at [65, 503] on img at bounding box center [66, 511] width 70 height 70
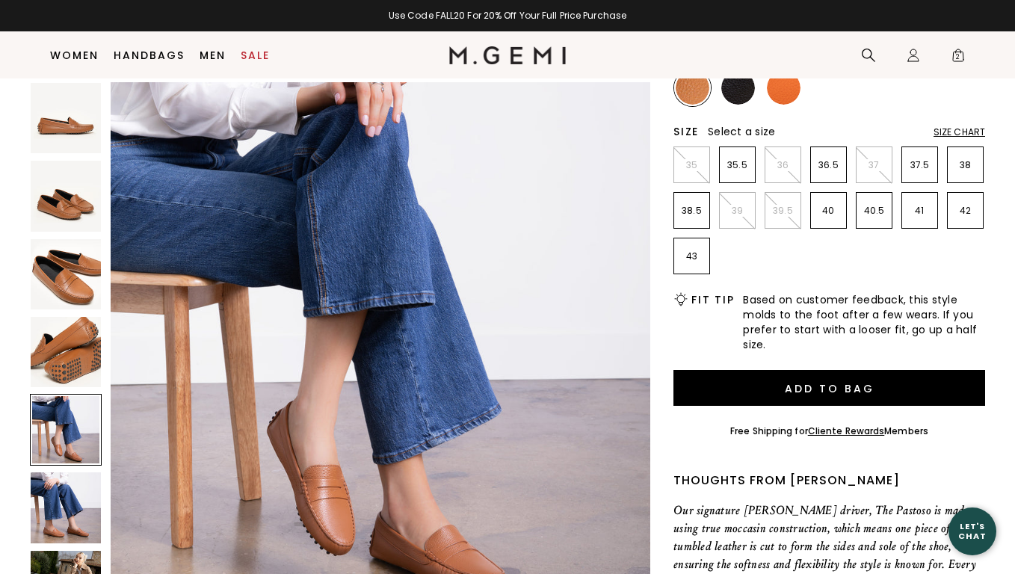
scroll to position [218, 0]
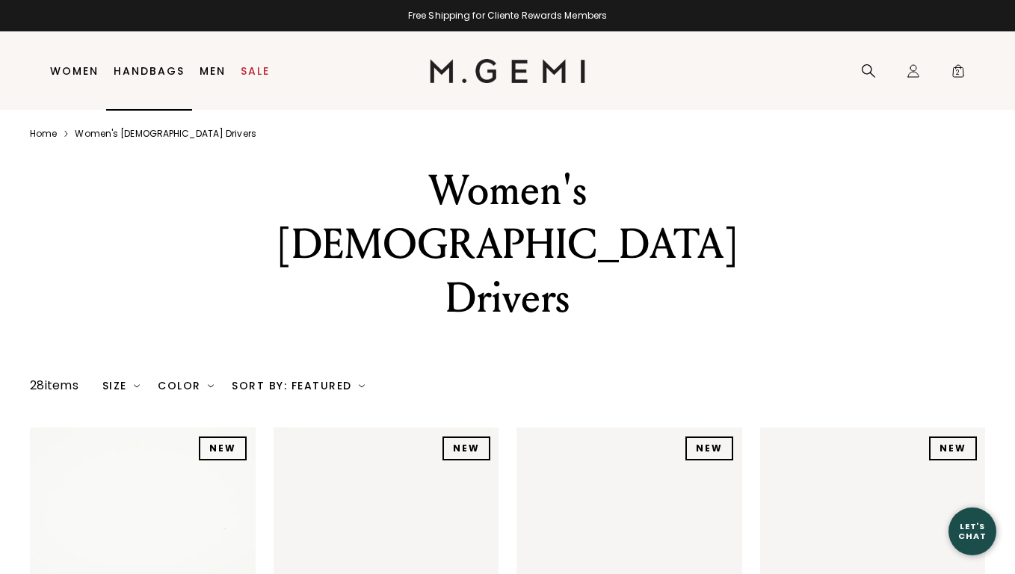
click at [145, 67] on link "Handbags" at bounding box center [149, 71] width 71 height 12
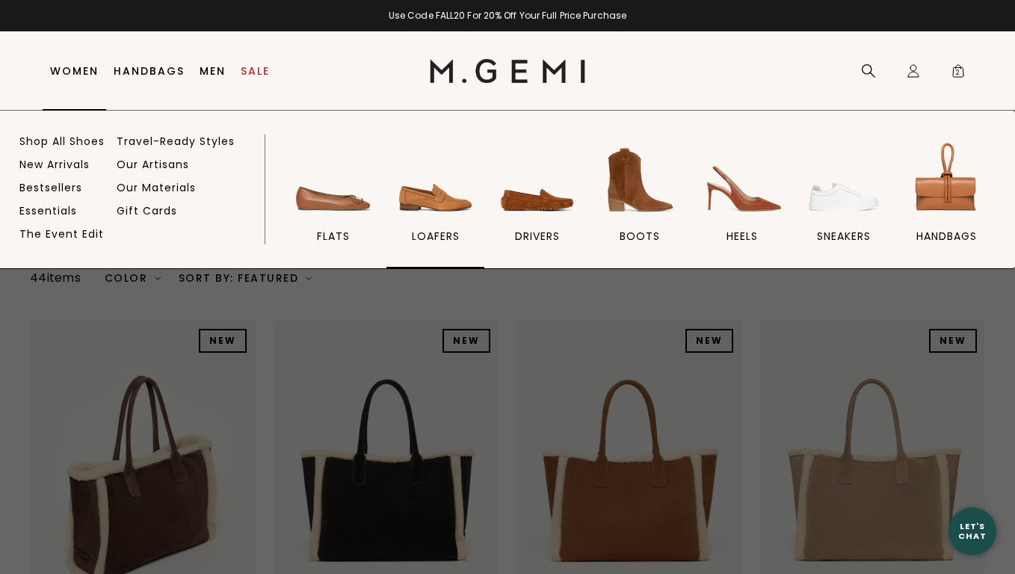
click at [422, 198] on img at bounding box center [436, 180] width 84 height 84
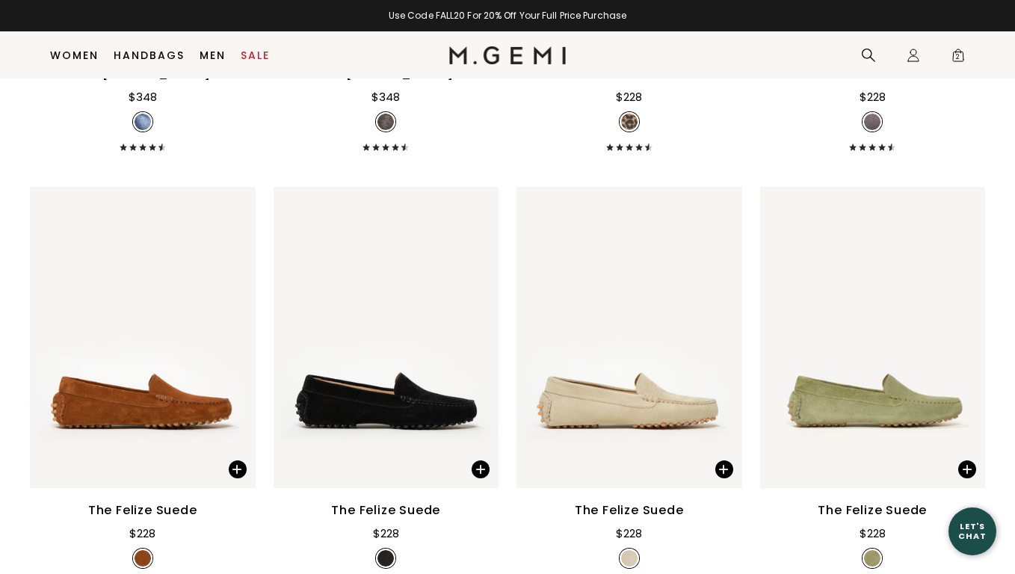
scroll to position [2426, 0]
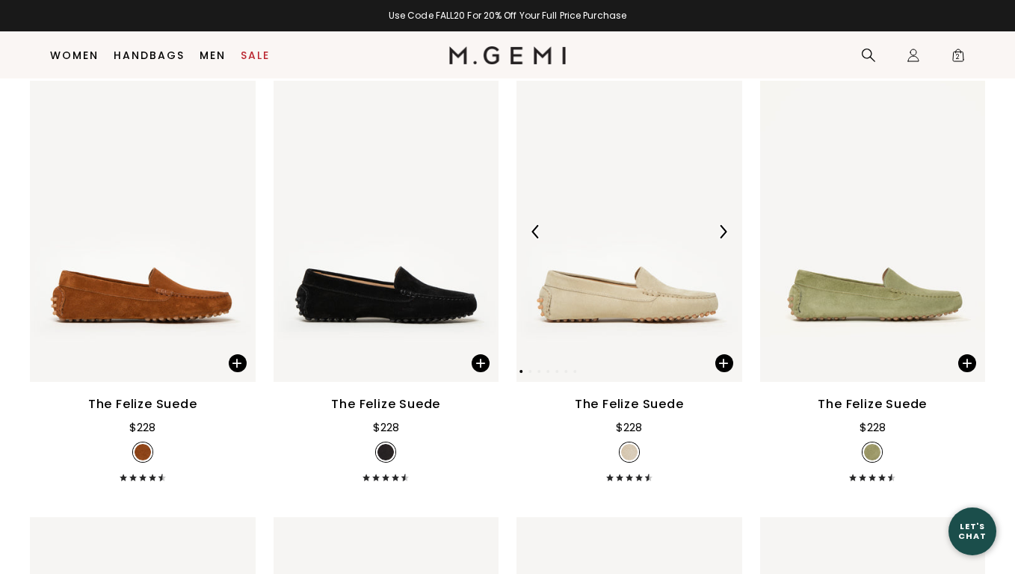
click at [613, 286] on img at bounding box center [630, 231] width 226 height 301
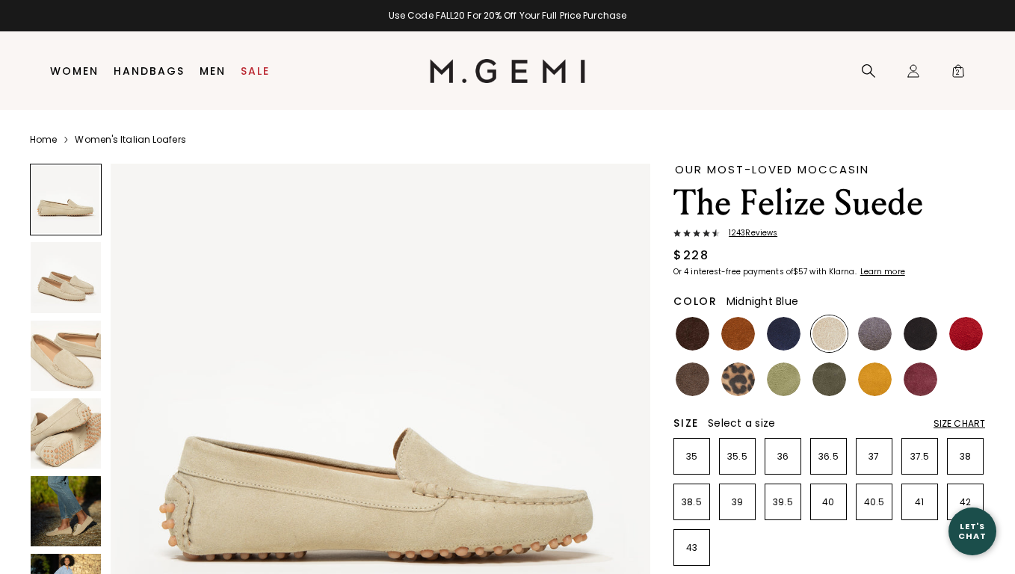
click at [787, 337] on img at bounding box center [784, 334] width 34 height 34
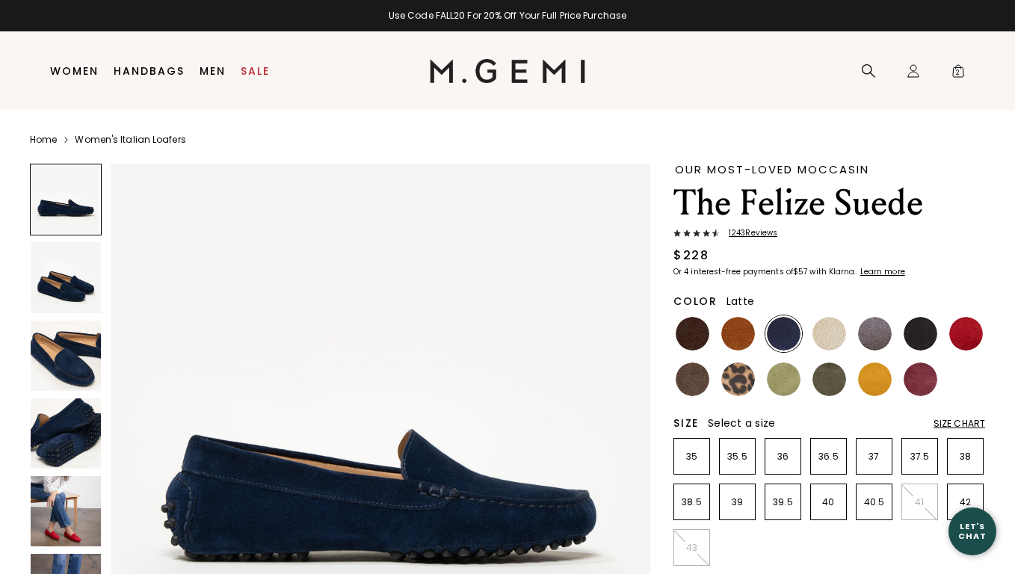
click at [833, 334] on img at bounding box center [830, 334] width 34 height 34
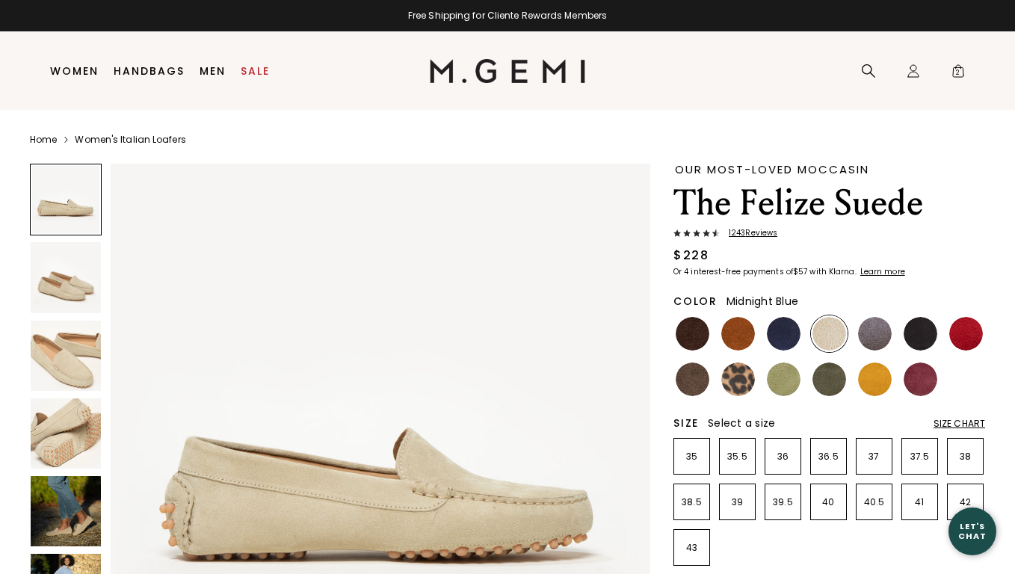
click at [785, 339] on img at bounding box center [784, 334] width 34 height 34
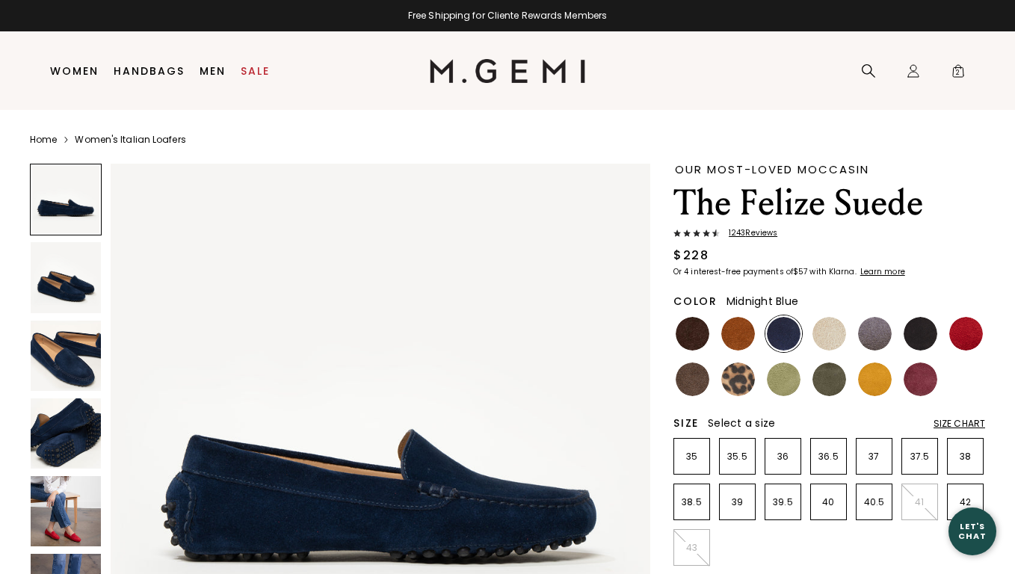
click at [73, 369] on img at bounding box center [66, 356] width 70 height 70
click at [953, 70] on span "2" at bounding box center [958, 74] width 15 height 15
